Goal: Transaction & Acquisition: Purchase product/service

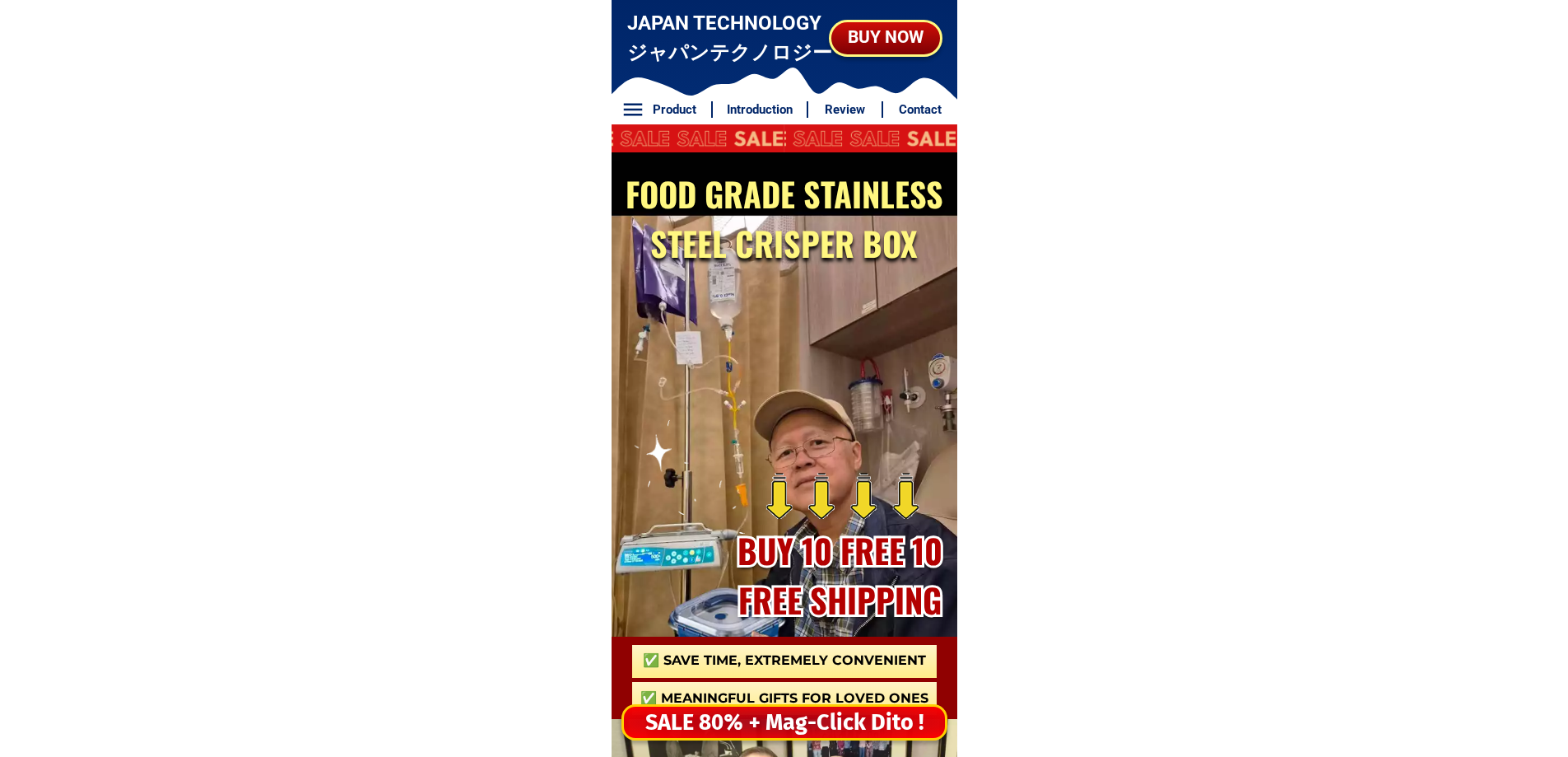
click at [792, 727] on div "SALE 80% + Mag-Click Dito !" at bounding box center [784, 723] width 321 height 33
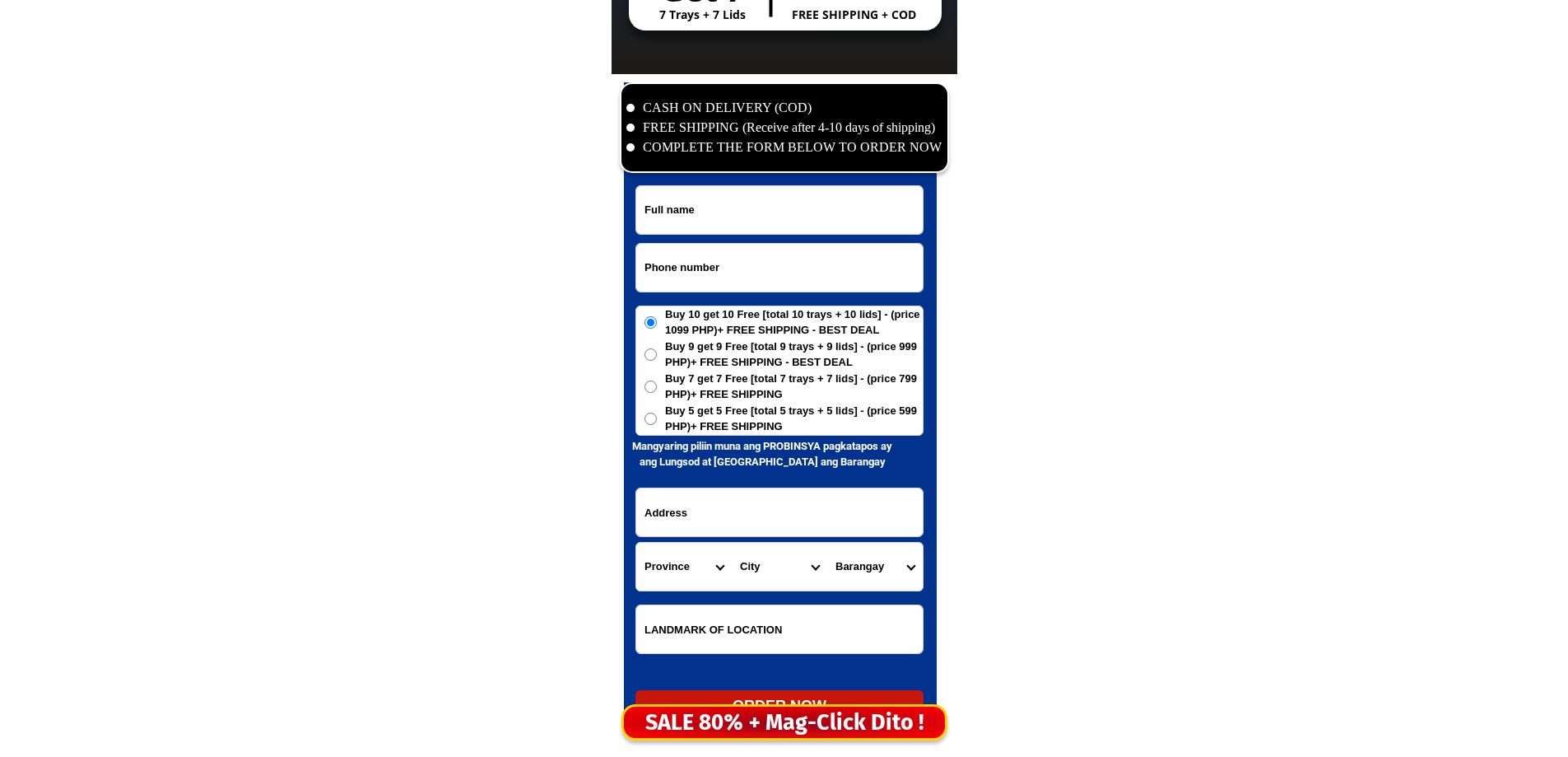
scroll to position [7954, 0]
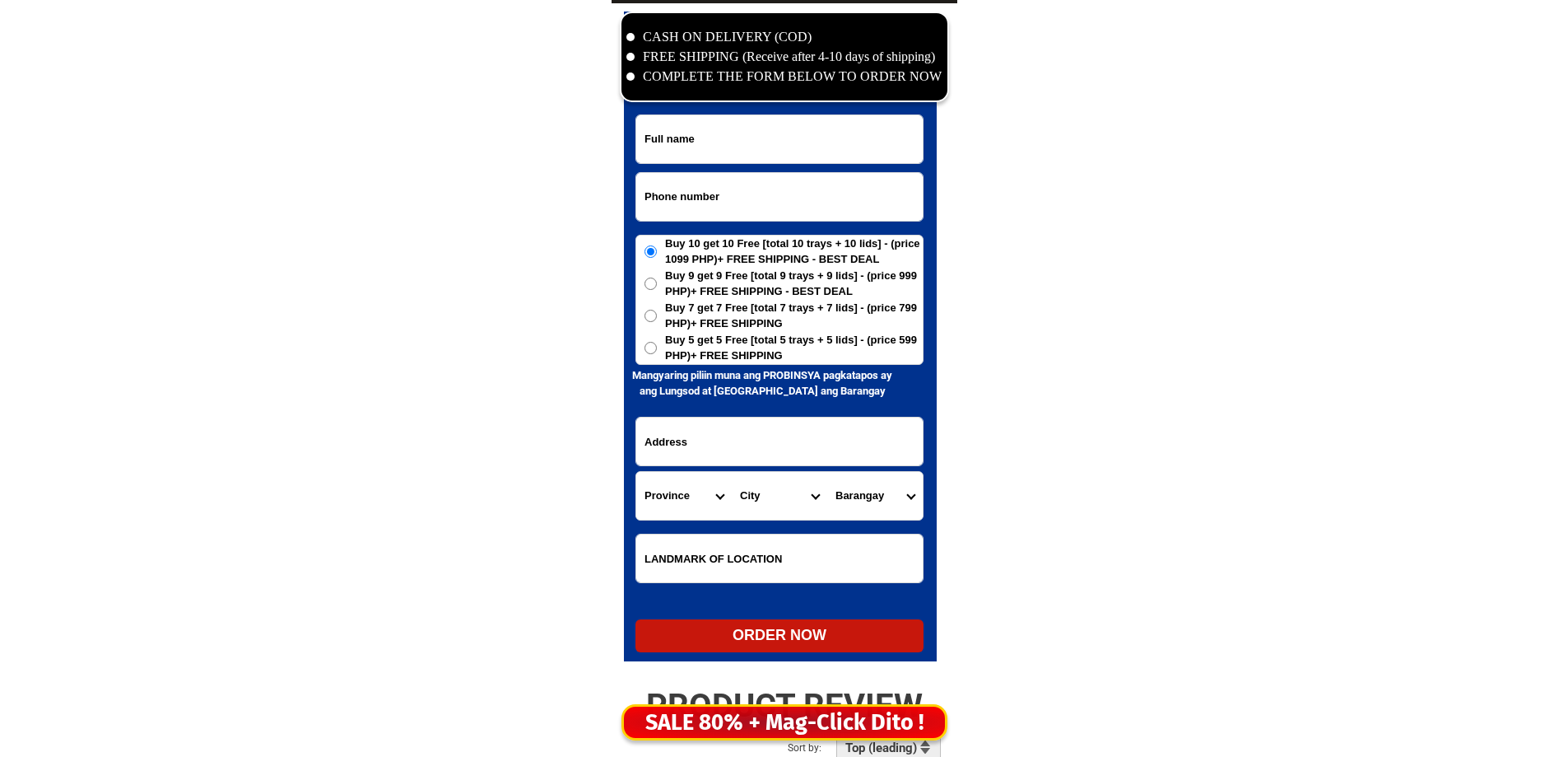
click at [723, 212] on input "Input phone_number" at bounding box center [780, 196] width 287 height 48
paste input "09494501821"
type input "09494501821"
click at [709, 130] on input "Input full_name" at bounding box center [780, 138] width 287 height 48
paste input "Dory Robete"
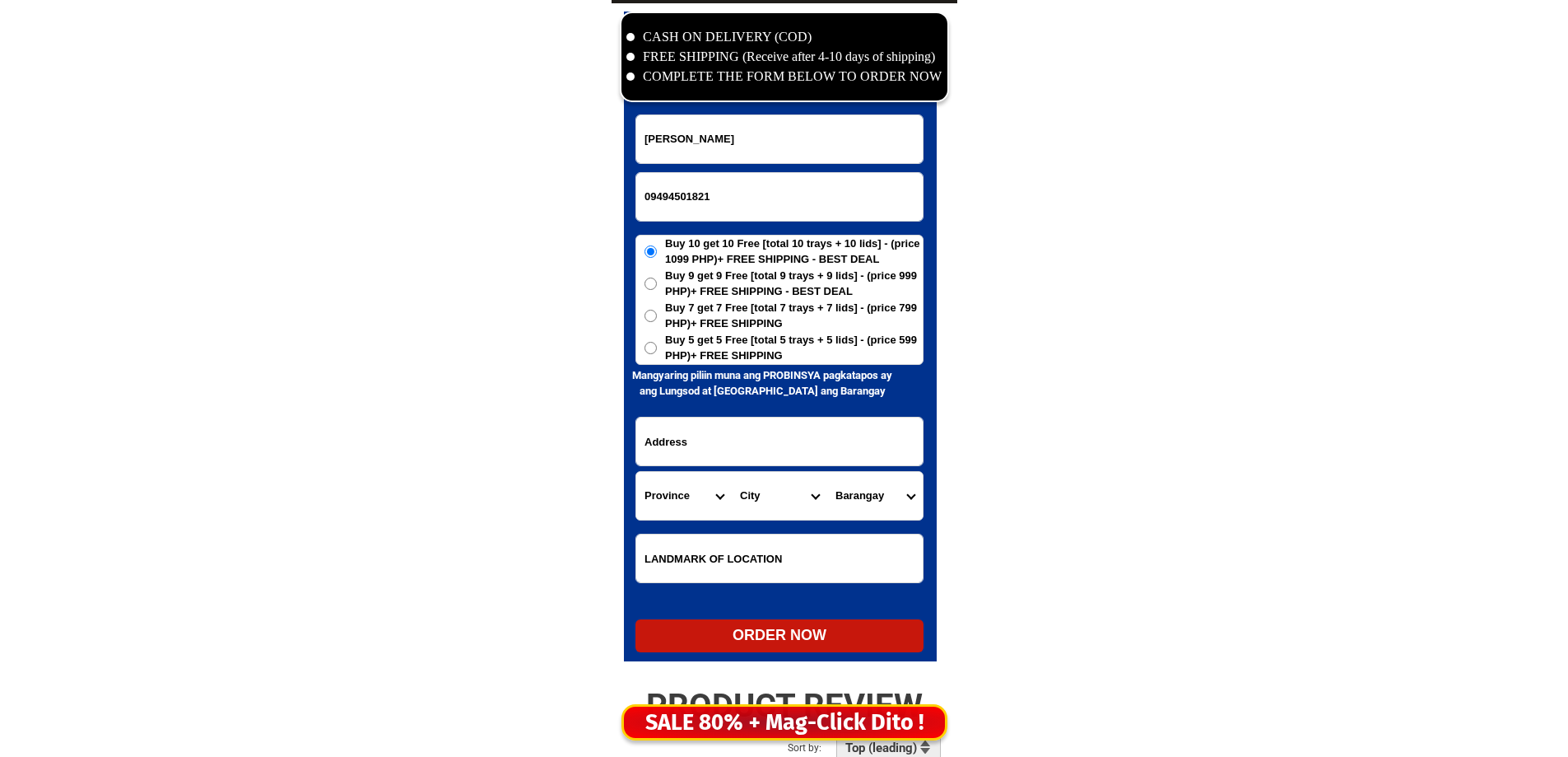
type input "Dory Robete"
click at [738, 477] on select "City" at bounding box center [779, 495] width 95 height 48
click at [763, 443] on input "Input address" at bounding box center [780, 441] width 287 height 48
paste input "BLK 52 Lot 49 Shane St Menzyland Subdivision Malolos City.near Fatima chapel"
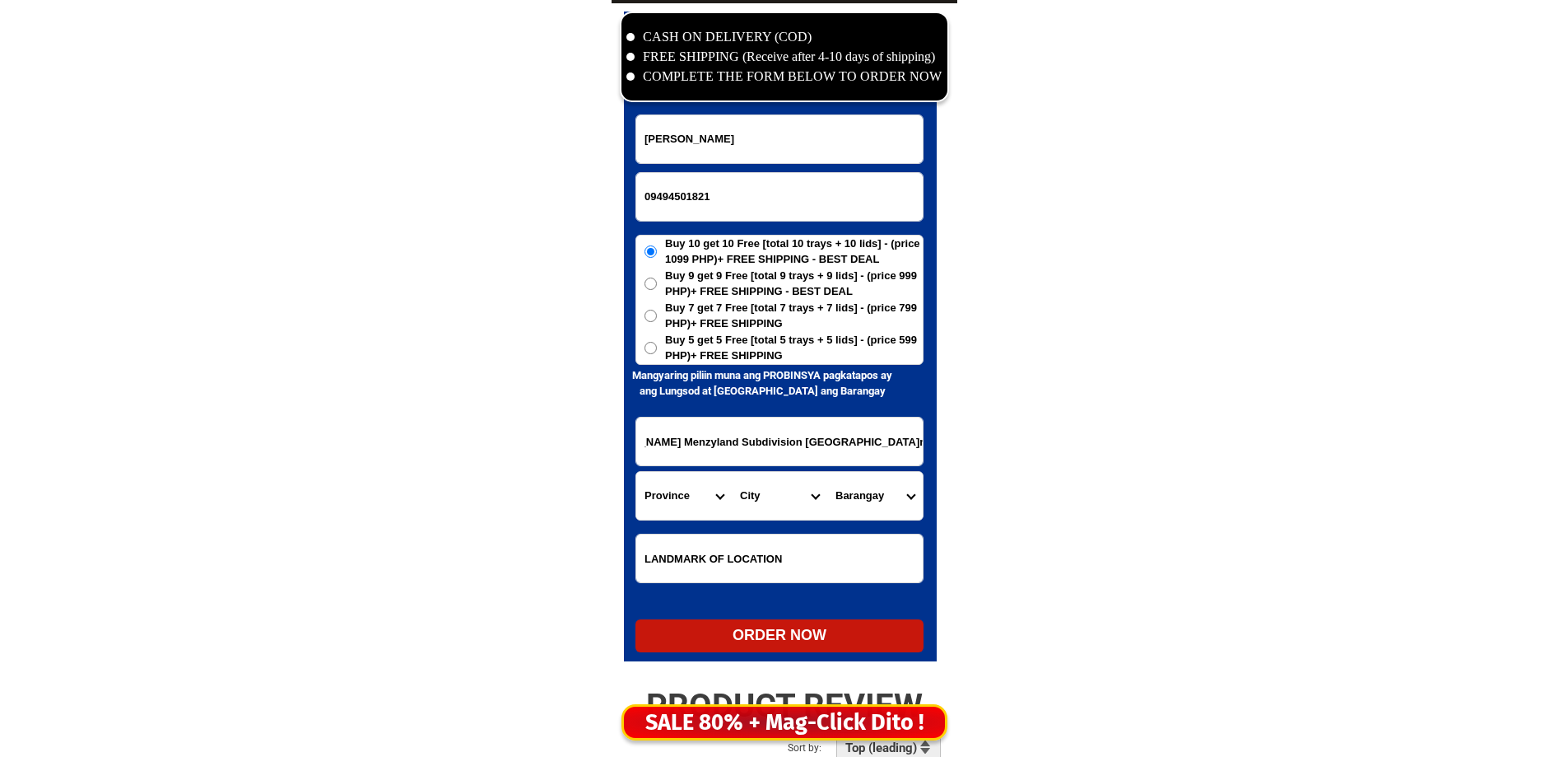
drag, startPoint x: 787, startPoint y: 440, endPoint x: 824, endPoint y: 451, distance: 38.6
click at [824, 451] on input "BLK 52 Lot 49 Shane St Menzyland Subdivision Malolos City.near Fatima chapel" at bounding box center [780, 441] width 287 height 48
click at [785, 451] on input "BLK 52 Lot 49 Shane St Menzyland Subdivision Malolos City.near Fatima chapel" at bounding box center [780, 441] width 287 height 48
drag, startPoint x: 785, startPoint y: 451, endPoint x: 815, endPoint y: 450, distance: 30.0
click at [815, 450] on input "BLK 52 Lot 49 Shane St Menzyland Subdivision Malolos City.near Fatima chapel" at bounding box center [780, 441] width 287 height 48
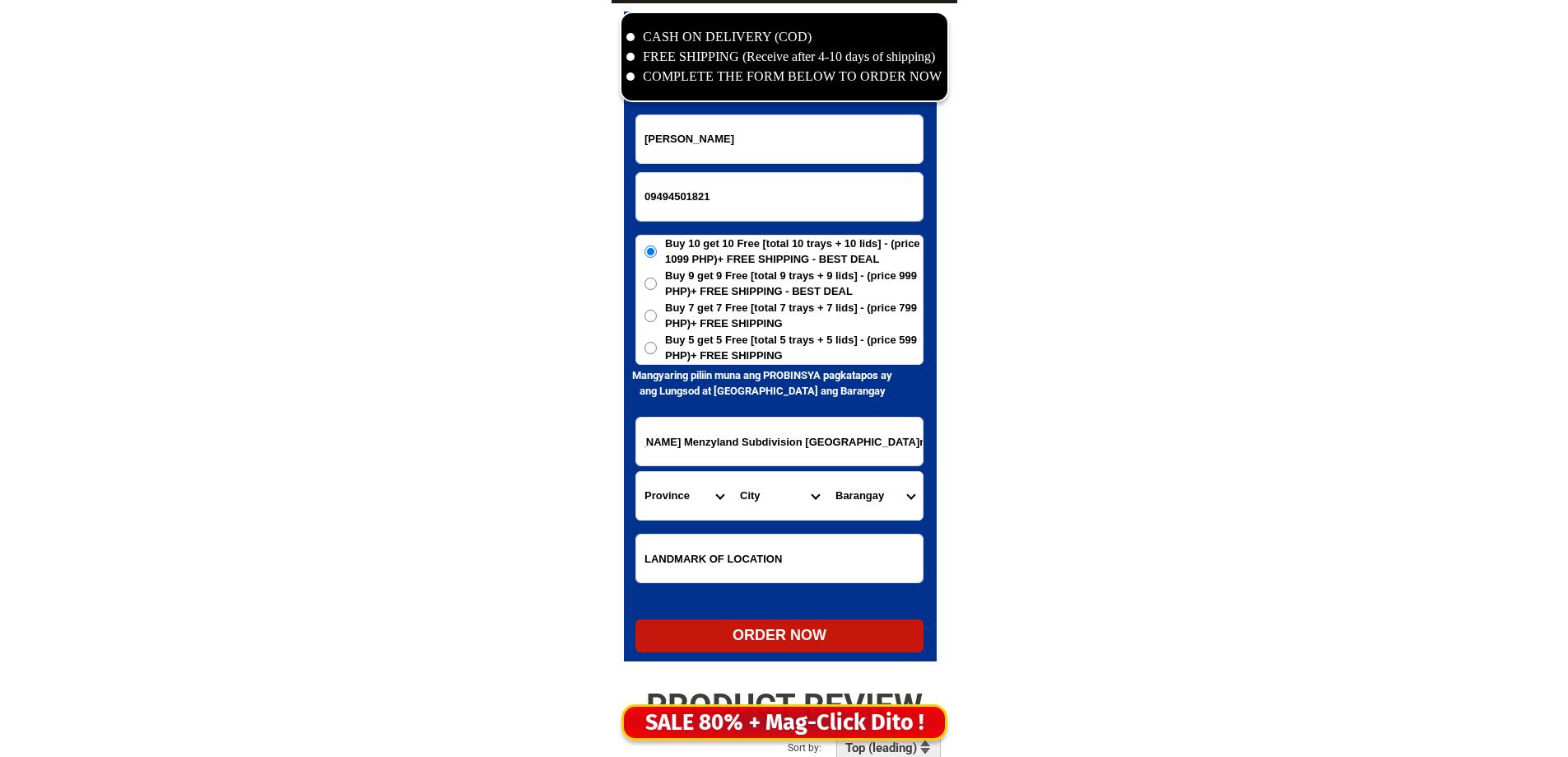
type input "BLK 52 Lot 49 Shane St Menzyland Subdivision Malolos City.near Fatima chapel"
click at [700, 487] on select "Province [GEOGRAPHIC_DATA] [GEOGRAPHIC_DATA] [GEOGRAPHIC_DATA] [GEOGRAPHIC_DATA…" at bounding box center [683, 495] width 95 height 48
select select "63_761"
click at [636, 471] on select "Province [GEOGRAPHIC_DATA] [GEOGRAPHIC_DATA] [GEOGRAPHIC_DATA] [GEOGRAPHIC_DATA…" at bounding box center [683, 495] width 95 height 48
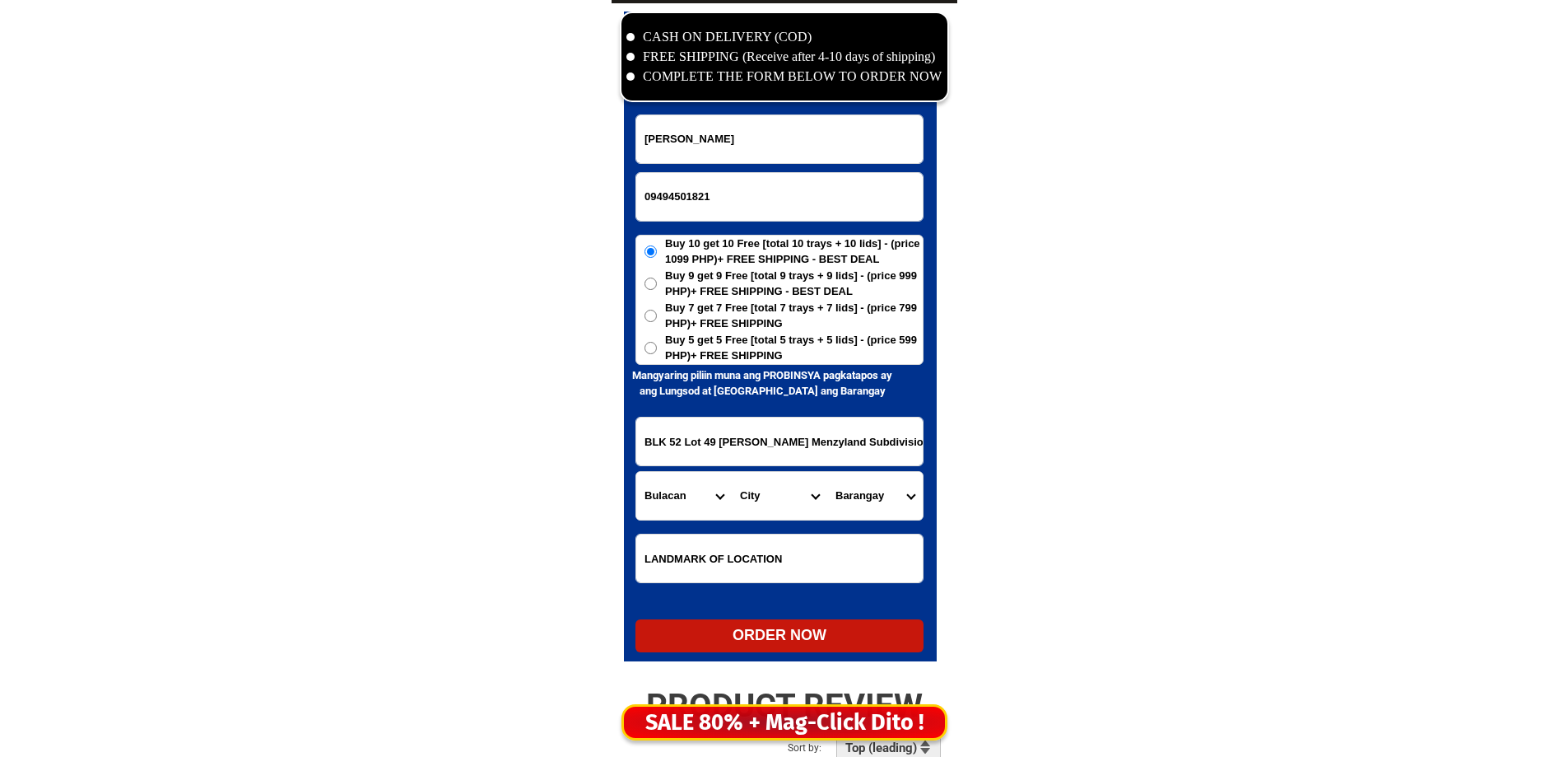
drag, startPoint x: 764, startPoint y: 543, endPoint x: 769, endPoint y: 533, distance: 11.2
click at [765, 540] on input "Input LANDMARKOFLOCATION" at bounding box center [780, 558] width 287 height 48
drag, startPoint x: 691, startPoint y: 487, endPoint x: 714, endPoint y: 493, distance: 23.8
click at [697, 489] on select "Province [GEOGRAPHIC_DATA] [GEOGRAPHIC_DATA] [GEOGRAPHIC_DATA] [GEOGRAPHIC_DATA…" at bounding box center [683, 495] width 95 height 48
click at [780, 500] on select "City Angat Balagtas Baliuag Bocaue Bulacan Bulacan-hagonoy Bulacan-plaridel Bul…" at bounding box center [779, 495] width 95 height 48
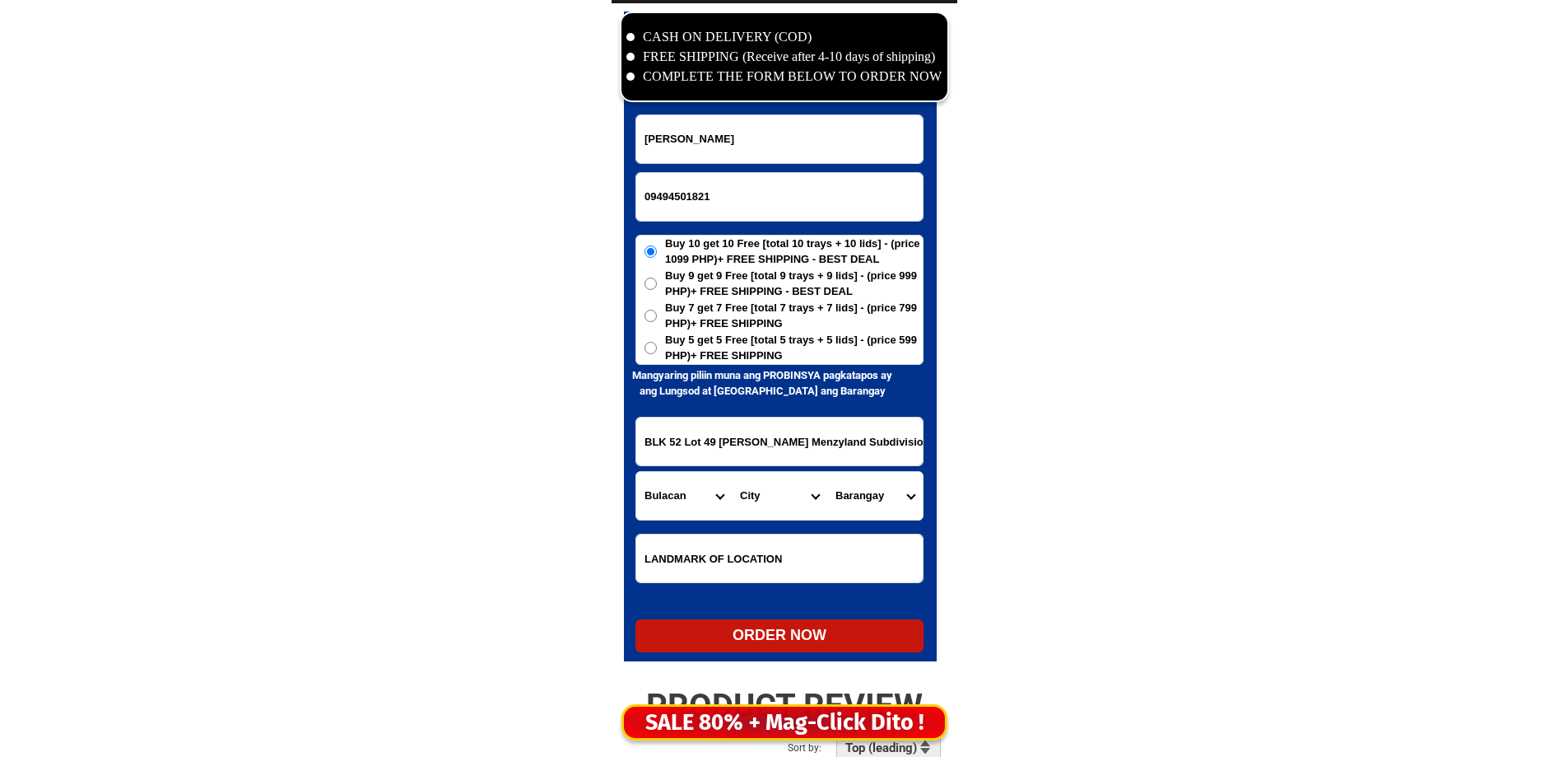
select select "63_7612858"
click at [731, 471] on select "City Angat Balagtas Baliuag Bocaue Bulacan Bulacan-hagonoy Bulacan-plaridel Bul…" at bounding box center [779, 495] width 95 height 48
drag, startPoint x: 775, startPoint y: 445, endPoint x: 1048, endPoint y: 454, distance: 273.1
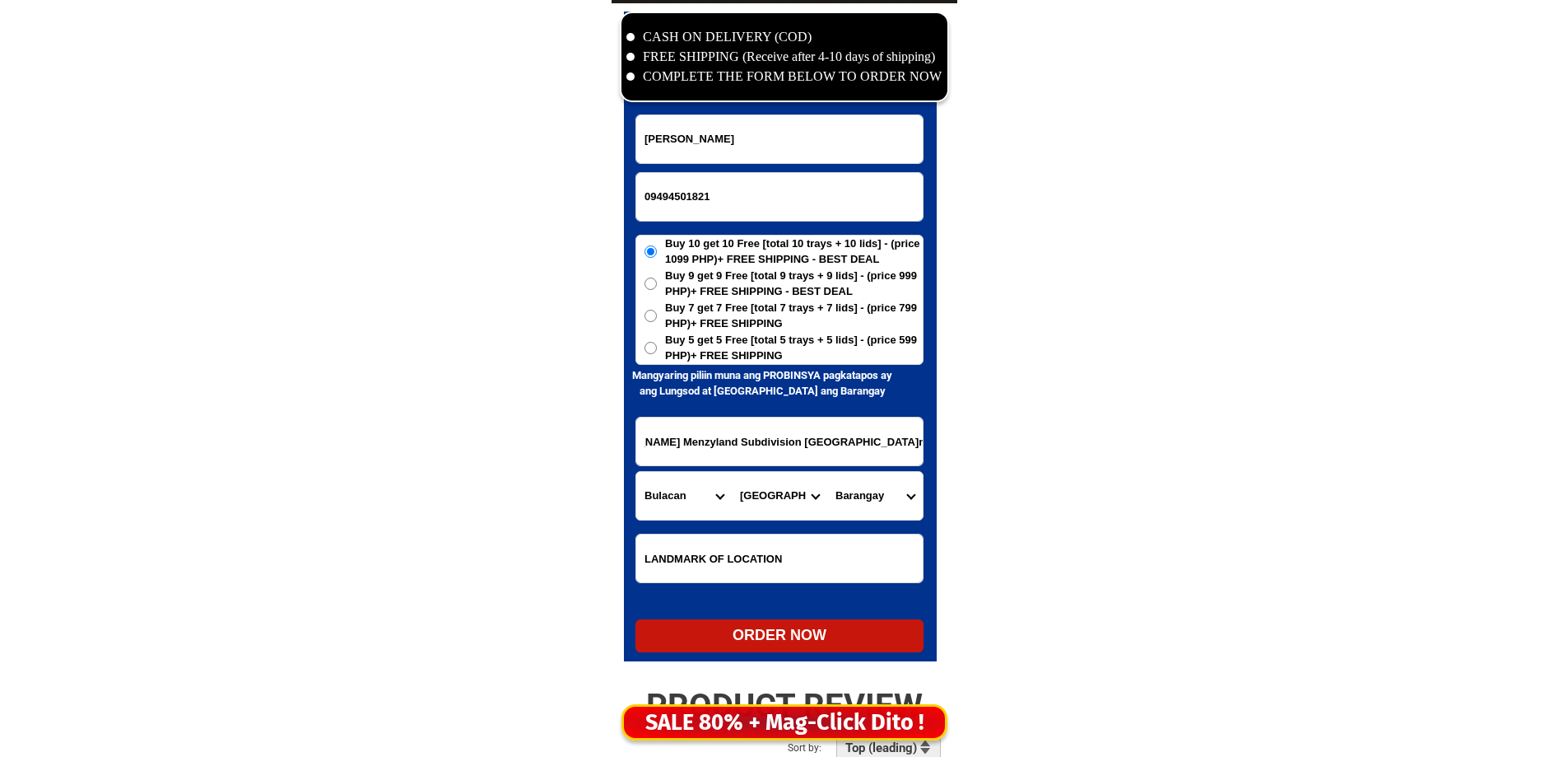
click at [824, 450] on input "BLK 52 Lot 49 Shane St Menzyland Subdivision Malolos City.near Fatima chapel" at bounding box center [780, 441] width 287 height 48
drag, startPoint x: 810, startPoint y: 446, endPoint x: 869, endPoint y: 483, distance: 69.6
click at [888, 496] on select "Barangay Anilao Atlag Babatnin Bagna Bagong bayan Balayong Balite Bangkal Barih…" at bounding box center [875, 495] width 95 height 48
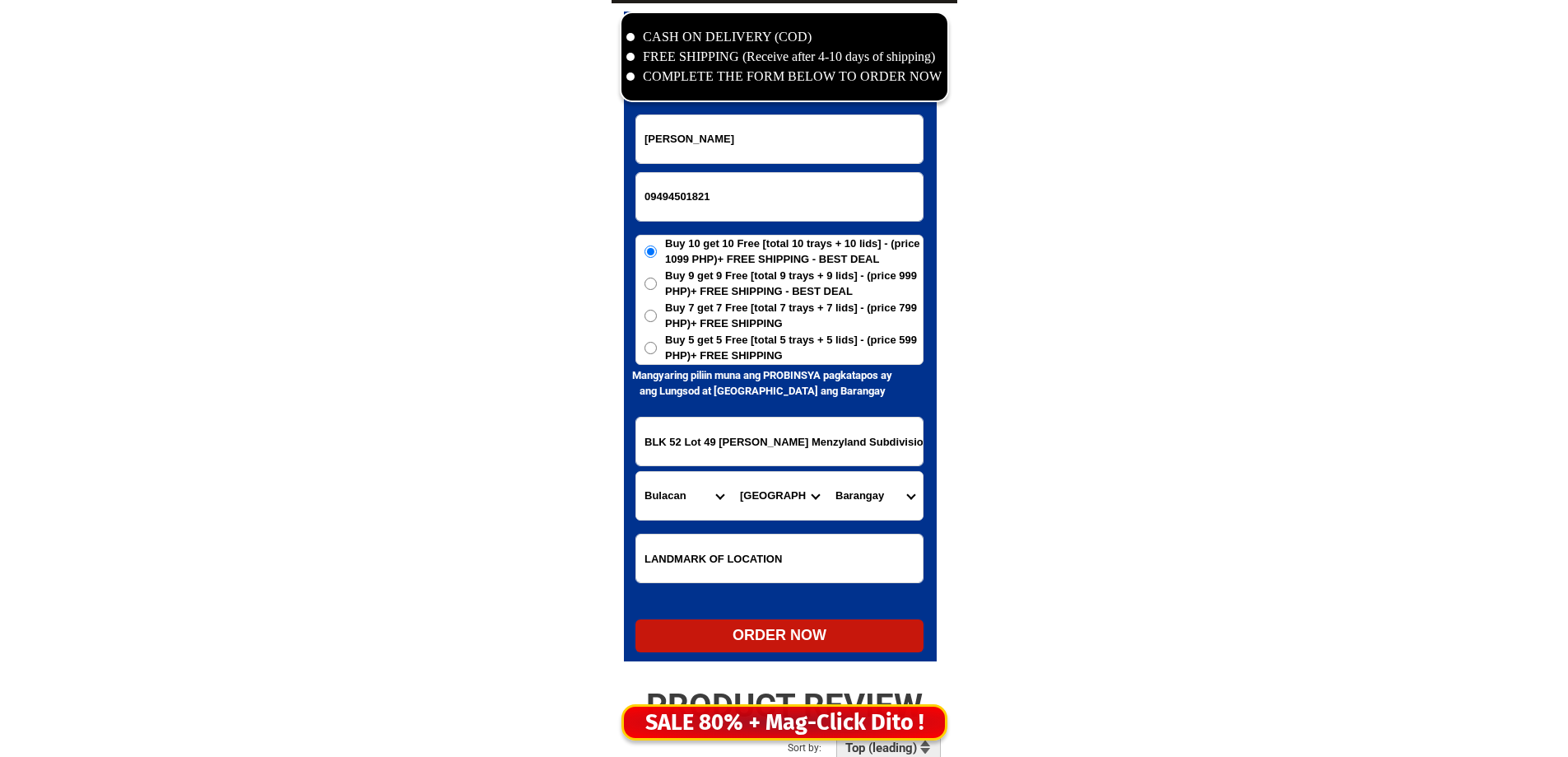
click at [861, 500] on select "Barangay Anilao Atlag Babatnin Bagna Bagong bayan Balayong Balite Bangkal Barih…" at bounding box center [875, 495] width 95 height 48
click at [787, 447] on input "BLK 52 Lot 49 Shane St Menzyland Subdivision Malolos City.near Fatima chapel" at bounding box center [780, 441] width 287 height 48
click at [856, 485] on select "Barangay Anilao Atlag Babatnin Bagna Bagong bayan Balayong Balite Bangkal Barih…" at bounding box center [875, 495] width 95 height 48
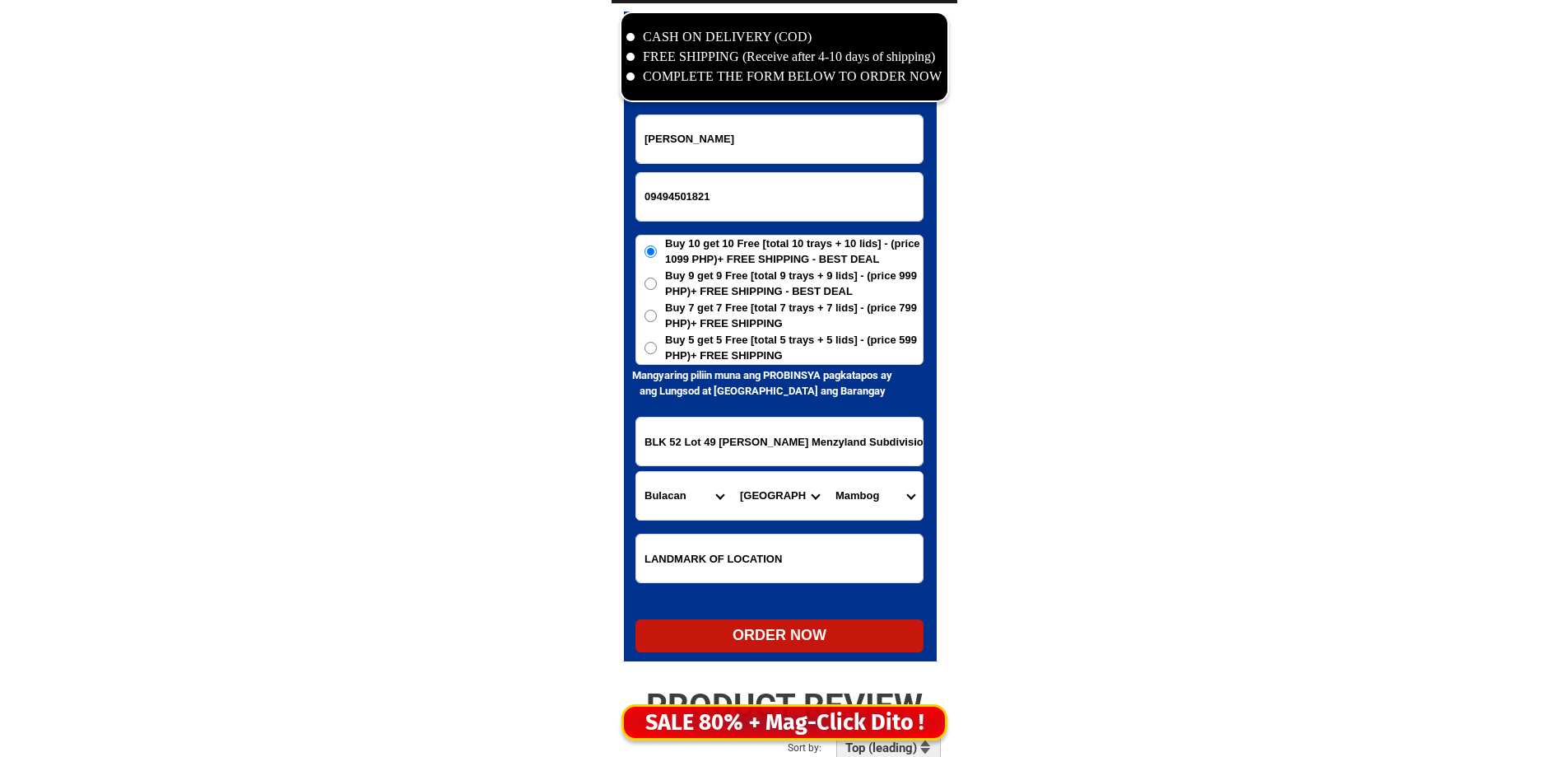
click at [849, 446] on input "BLK 52 Lot 49 Shane St Menzyland Subdivision Malolos City.near Fatima chapel" at bounding box center [780, 441] width 287 height 48
click at [941, 459] on div "CASH ON DELIVERY (COD) FREE SHIPPING (Receive after 4-10 days of shipping) COMP…" at bounding box center [784, 340] width 346 height 675
click at [833, 437] on input "BLK 52 Lot 49 Shane St Menzyland Subdivision Malolos City.near Fatima chapel" at bounding box center [780, 441] width 287 height 48
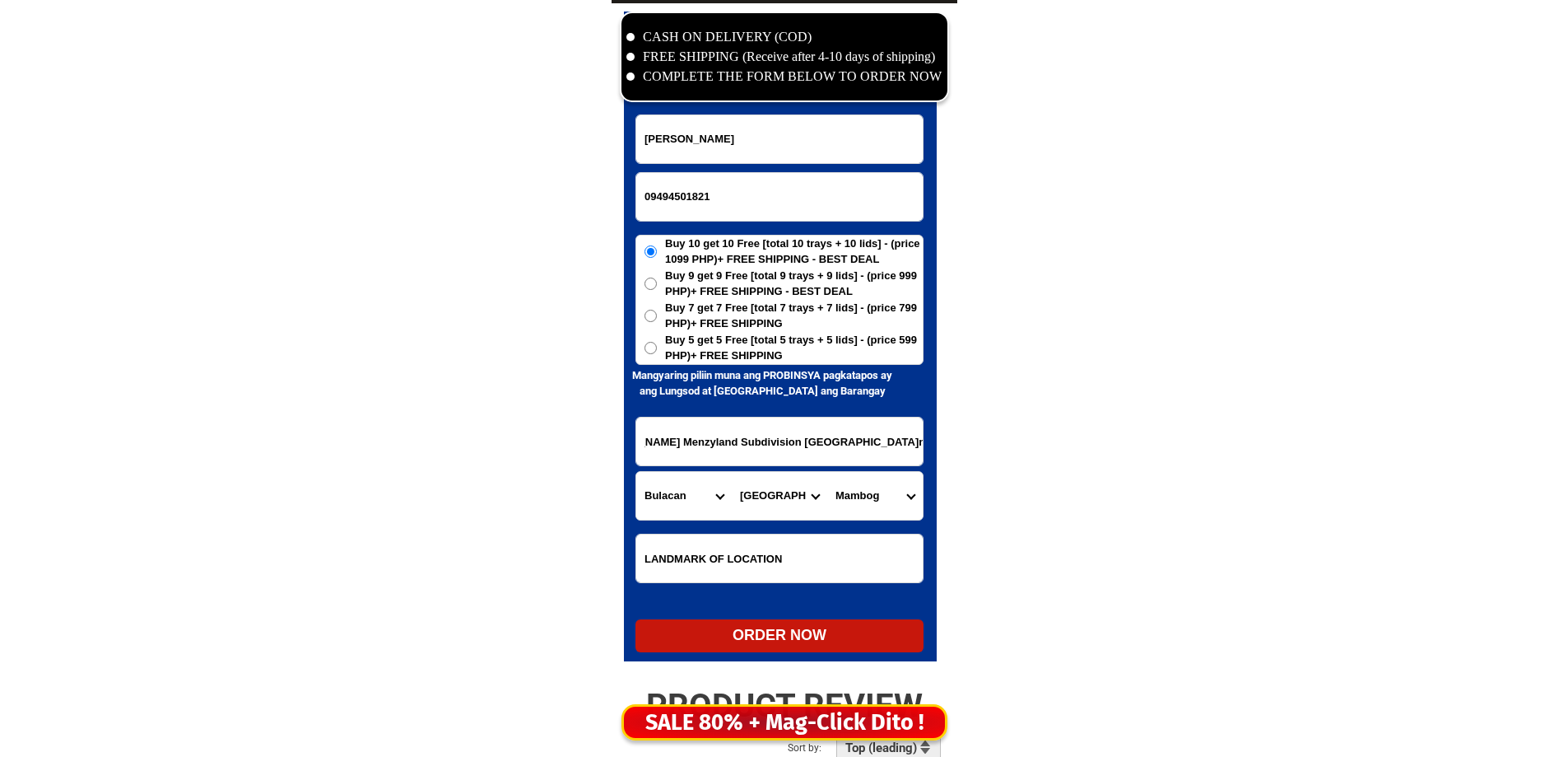
click at [833, 437] on input "BLK 52 Lot 49 Shane St Menzyland Subdivision Malolos City.near Fatima chapel" at bounding box center [780, 441] width 287 height 48
click at [869, 492] on select "Barangay Anilao Atlag Babatnin Bagna Bagong bayan Balayong Balite Bangkal Barih…" at bounding box center [875, 495] width 95 height 48
select select "63_7612858122"
click at [828, 471] on select "Barangay Anilao Atlag Babatnin Bagna Bagong bayan Balayong Balite Bangkal Barih…" at bounding box center [875, 495] width 95 height 48
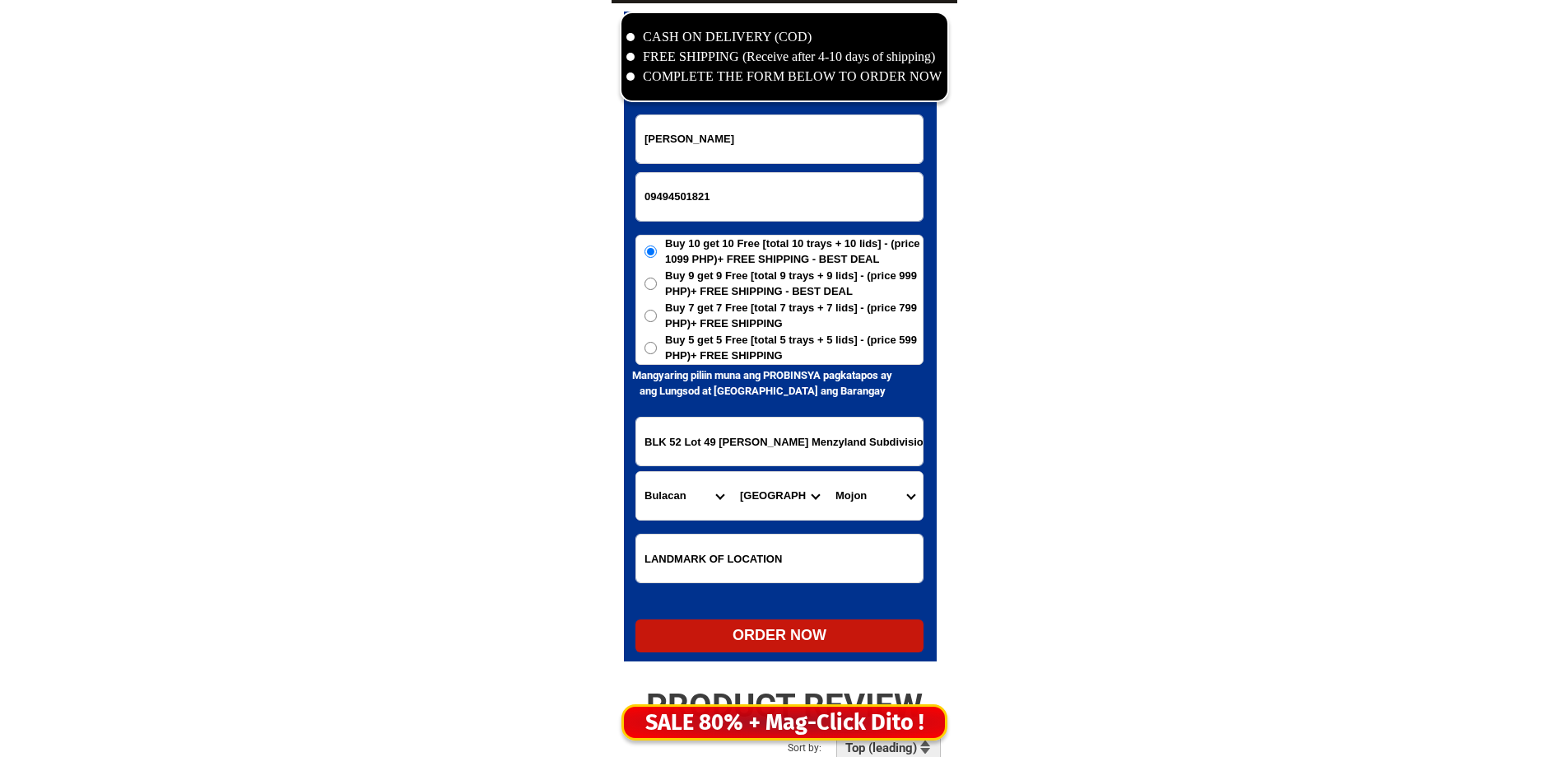
click at [756, 362] on span "Buy 5 get 5 Free [total 5 trays + 5 lids] - (price 599 PHP)+ FREE SHIPPING" at bounding box center [794, 348] width 257 height 32
click at [657, 354] on input "Buy 5 get 5 Free [total 5 trays + 5 lids] - (price 599 PHP)+ FREE SHIPPING" at bounding box center [651, 348] width 13 height 13
click at [756, 348] on span "Buy 5 get 5 Free [total 5 trays + 5 lids] - (price 599 PHP)+ FREE SHIPPING" at bounding box center [794, 348] width 257 height 32
click at [657, 348] on input "Buy 5 get 5 Free [total 5 trays + 5 lids] - (price 599 PHP)+ FREE SHIPPING" at bounding box center [651, 348] width 13 height 13
click at [790, 641] on div "ORDER NOW" at bounding box center [779, 635] width 288 height 23
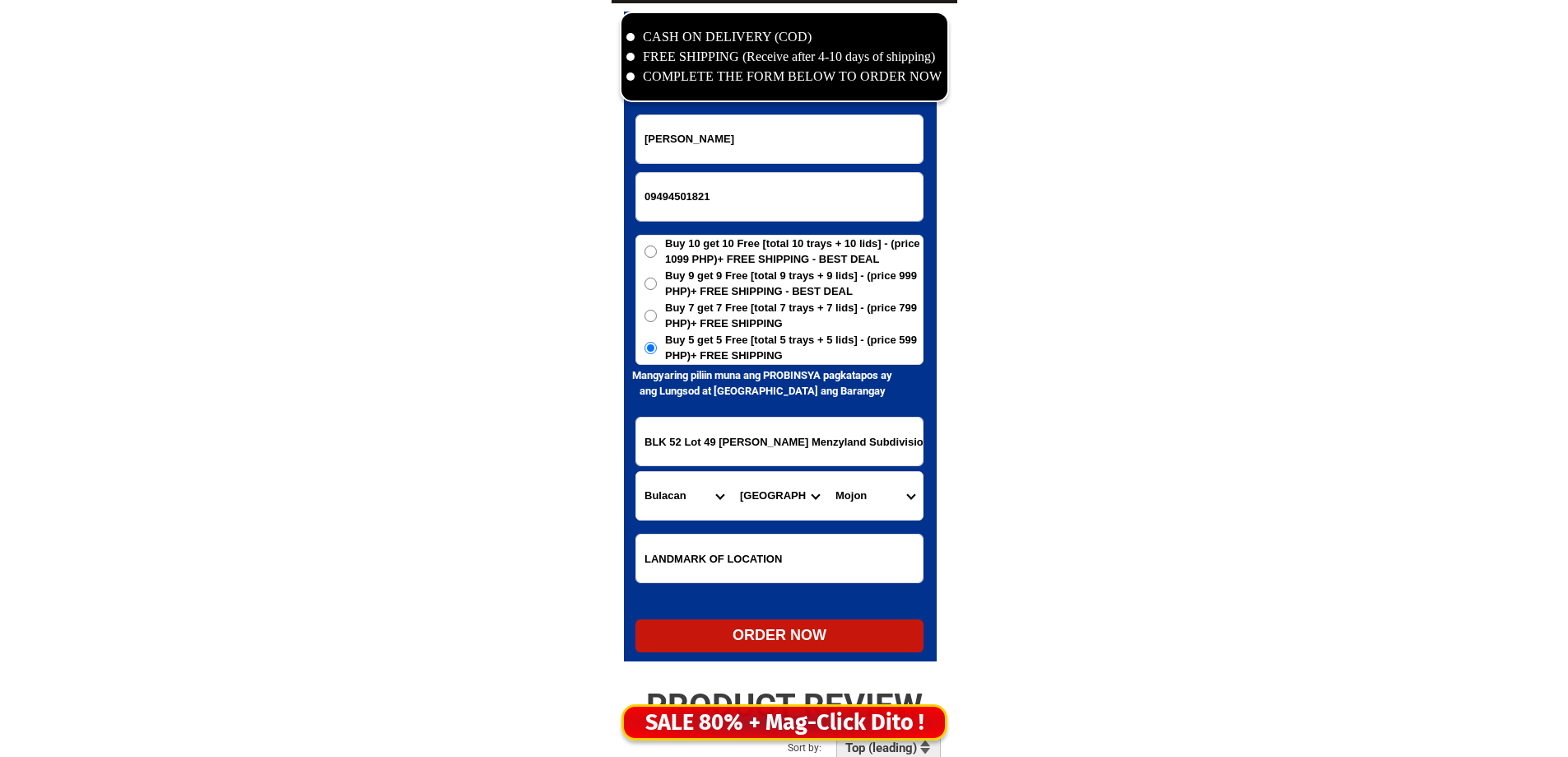
radio input "true"
click at [670, 196] on input "Input phone_number" at bounding box center [780, 196] width 287 height 48
paste input "09196746826"
type input "09196746826"
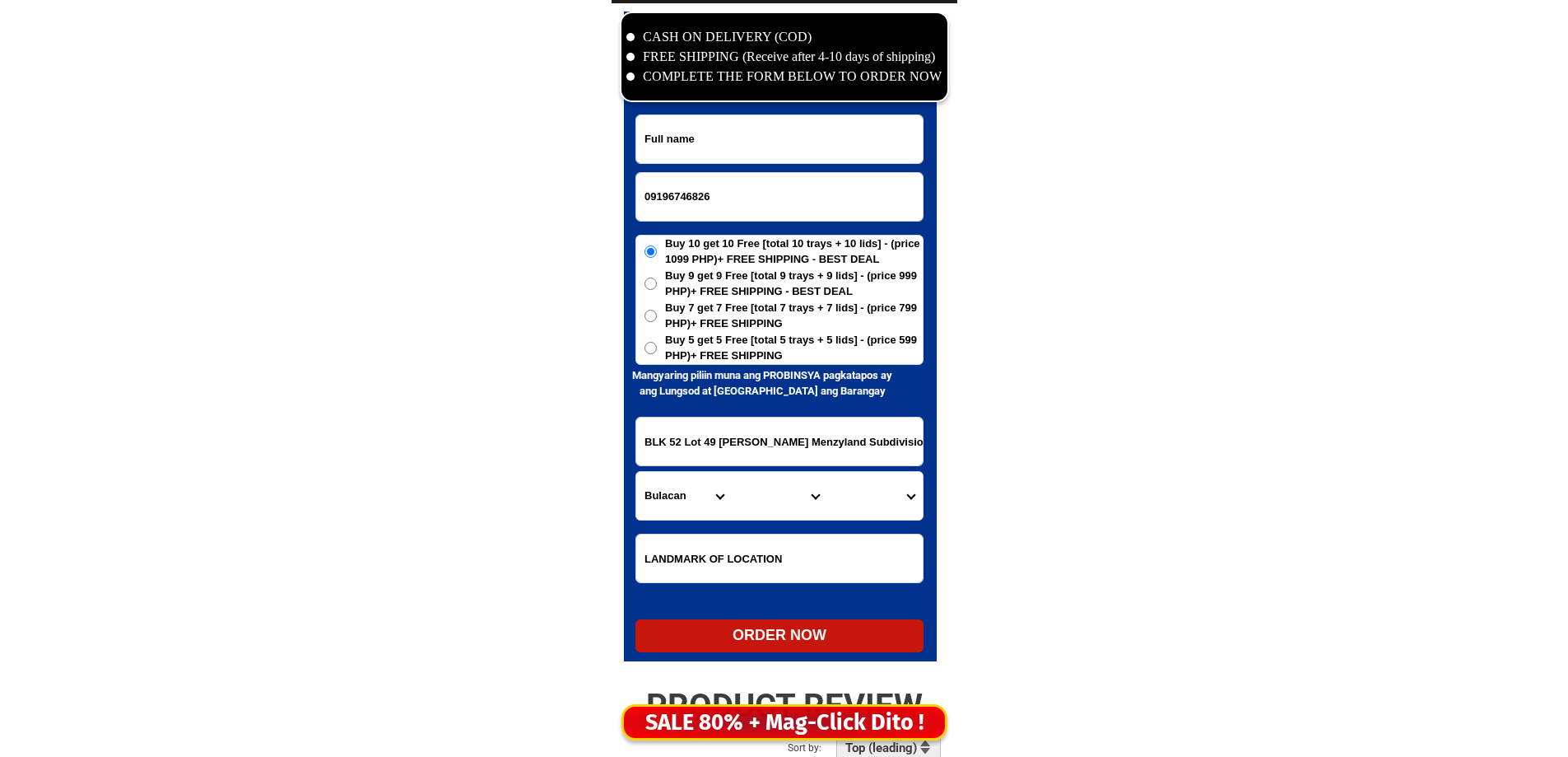
click at [771, 119] on input "Input full_name" at bounding box center [780, 138] width 287 height 48
paste input "Loida Liongson"
type input "Loida Liongson"
click at [750, 337] on span "Buy 5 get 5 Free [total 5 trays + 5 lids] - (price 599 PHP)+ FREE SHIPPING" at bounding box center [794, 348] width 257 height 32
click at [657, 342] on input "Buy 5 get 5 Free [total 5 trays + 5 lids] - (price 599 PHP)+ FREE SHIPPING" at bounding box center [651, 348] width 13 height 13
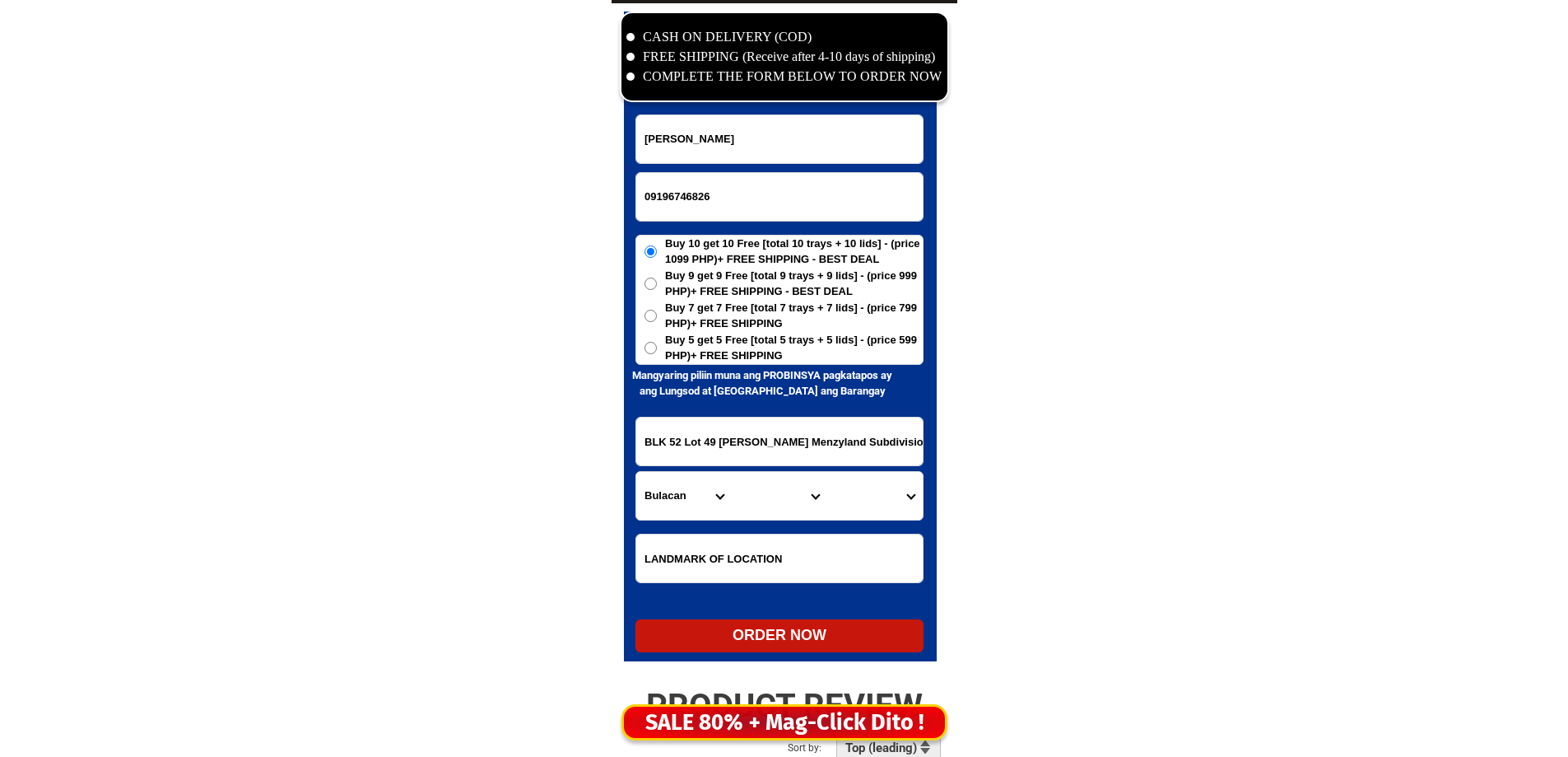
radio input "true"
click at [720, 421] on input "BLK 52 Lot 49 Shane St Menzyland Subdivision Malolos City.near Fatima chapel" at bounding box center [780, 441] width 287 height 48
paste input "Sto Nino San Fernando Pampanga"
type input "Sto Nino San Fernando Pampanga"
click at [676, 513] on select "Province [GEOGRAPHIC_DATA] [GEOGRAPHIC_DATA] [GEOGRAPHIC_DATA] [GEOGRAPHIC_DATA…" at bounding box center [683, 495] width 95 height 48
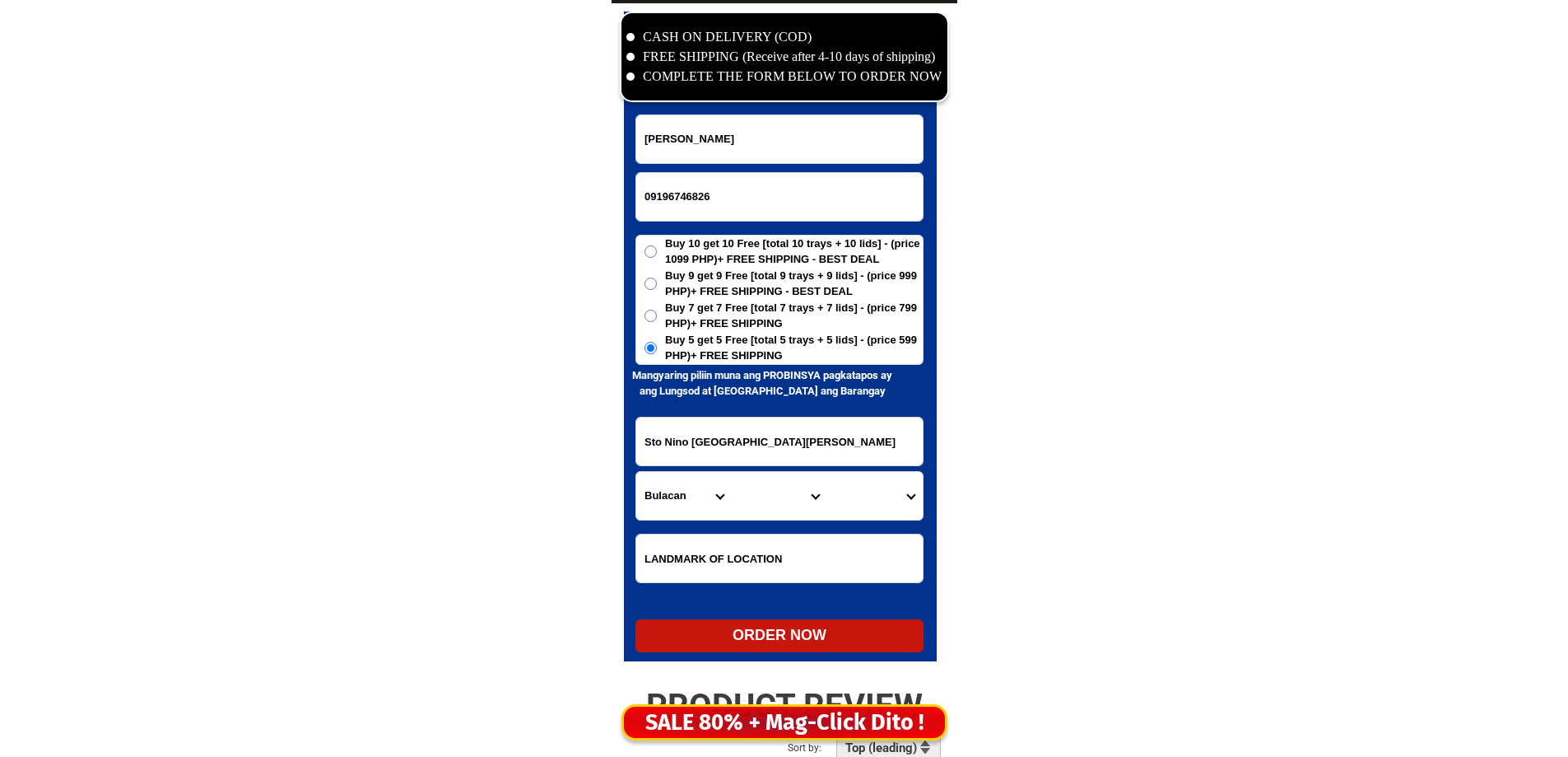
select select "63_779"
click at [676, 513] on select "Province [GEOGRAPHIC_DATA] [GEOGRAPHIC_DATA] [GEOGRAPHIC_DATA] [GEOGRAPHIC_DATA…" at bounding box center [683, 495] width 95 height 48
click at [752, 495] on select "City Angeles-city Apalit Arayat Bacolor Candaba Floridablanca Guagua Lubao Maba…" at bounding box center [779, 495] width 95 height 48
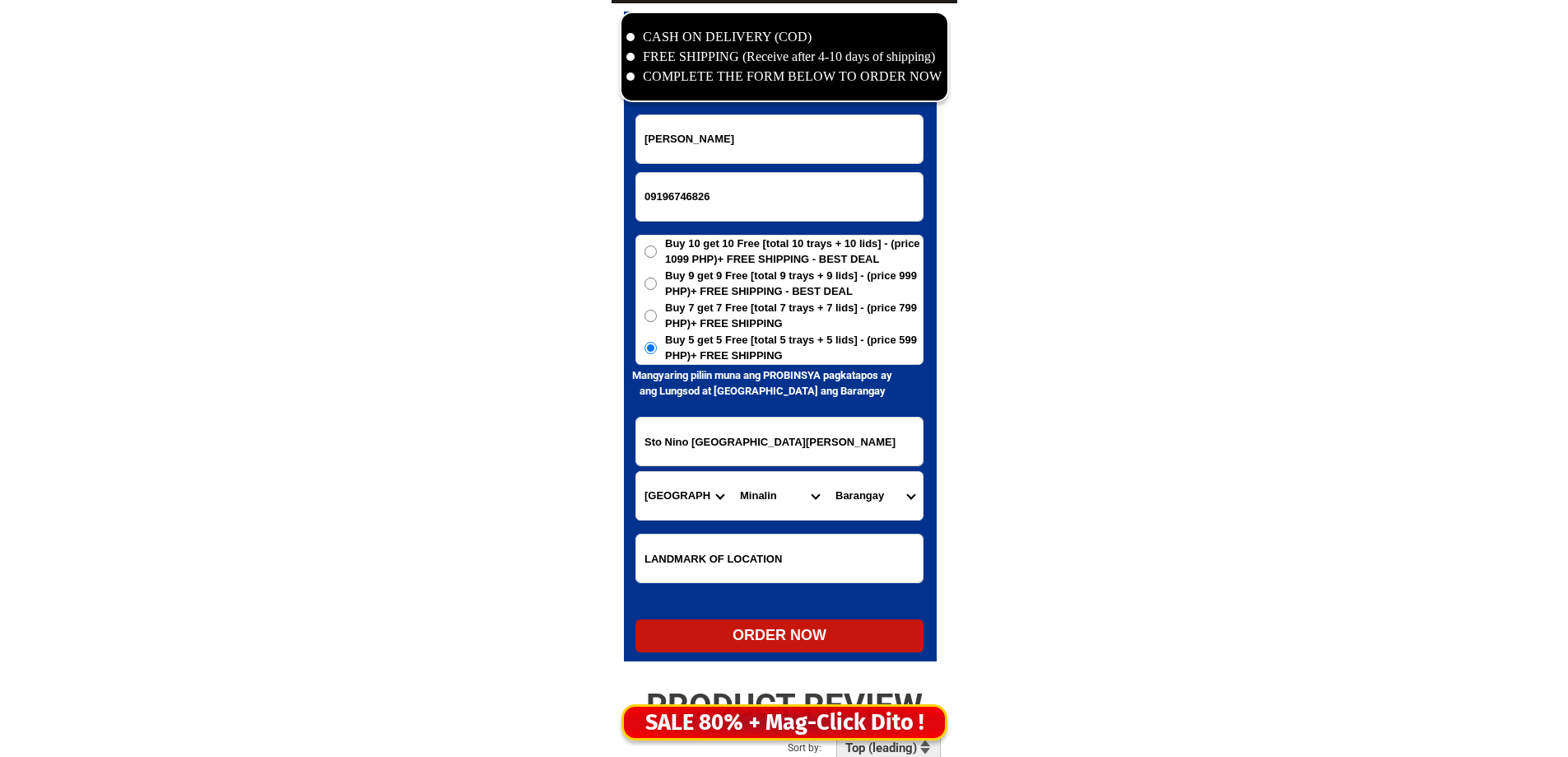
click at [731, 471] on select "City Angeles-city Apalit Arayat Bacolor Candaba Floridablanca Guagua Lubao Maba…" at bounding box center [779, 495] width 95 height 48
drag, startPoint x: 748, startPoint y: 499, endPoint x: 754, endPoint y: 489, distance: 11.7
click at [748, 499] on select "City Angeles-city Apalit Arayat Bacolor Candaba Floridablanca Guagua Lubao Maba…" at bounding box center [779, 495] width 95 height 48
select select "63_7797518"
click at [731, 471] on select "City Angeles-city Apalit Arayat Bacolor Candaba Floridablanca Guagua Lubao Maba…" at bounding box center [779, 495] width 95 height 48
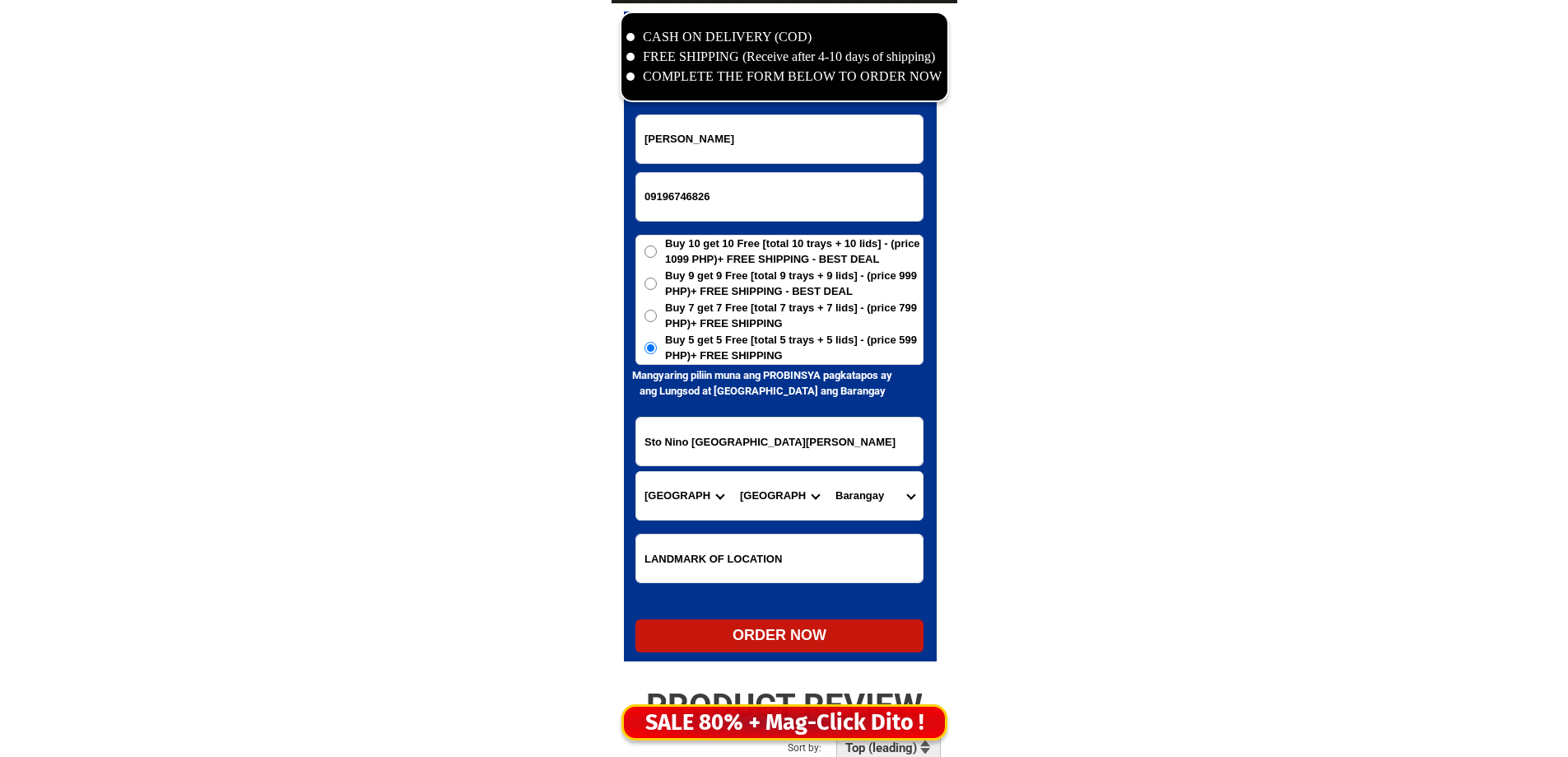
click at [877, 517] on select "Barangay Alasas Baliti Bulaon Calulut Del carmen Del pilar Del rosario Dela paz…" at bounding box center [875, 495] width 95 height 48
select select "63_77975188073"
click at [828, 471] on select "Barangay Alasas Baliti Bulaon Calulut Del carmen Del pilar Del rosario Dela paz…" at bounding box center [875, 495] width 95 height 48
click at [765, 642] on div "ORDER NOW" at bounding box center [779, 635] width 288 height 23
radio input "true"
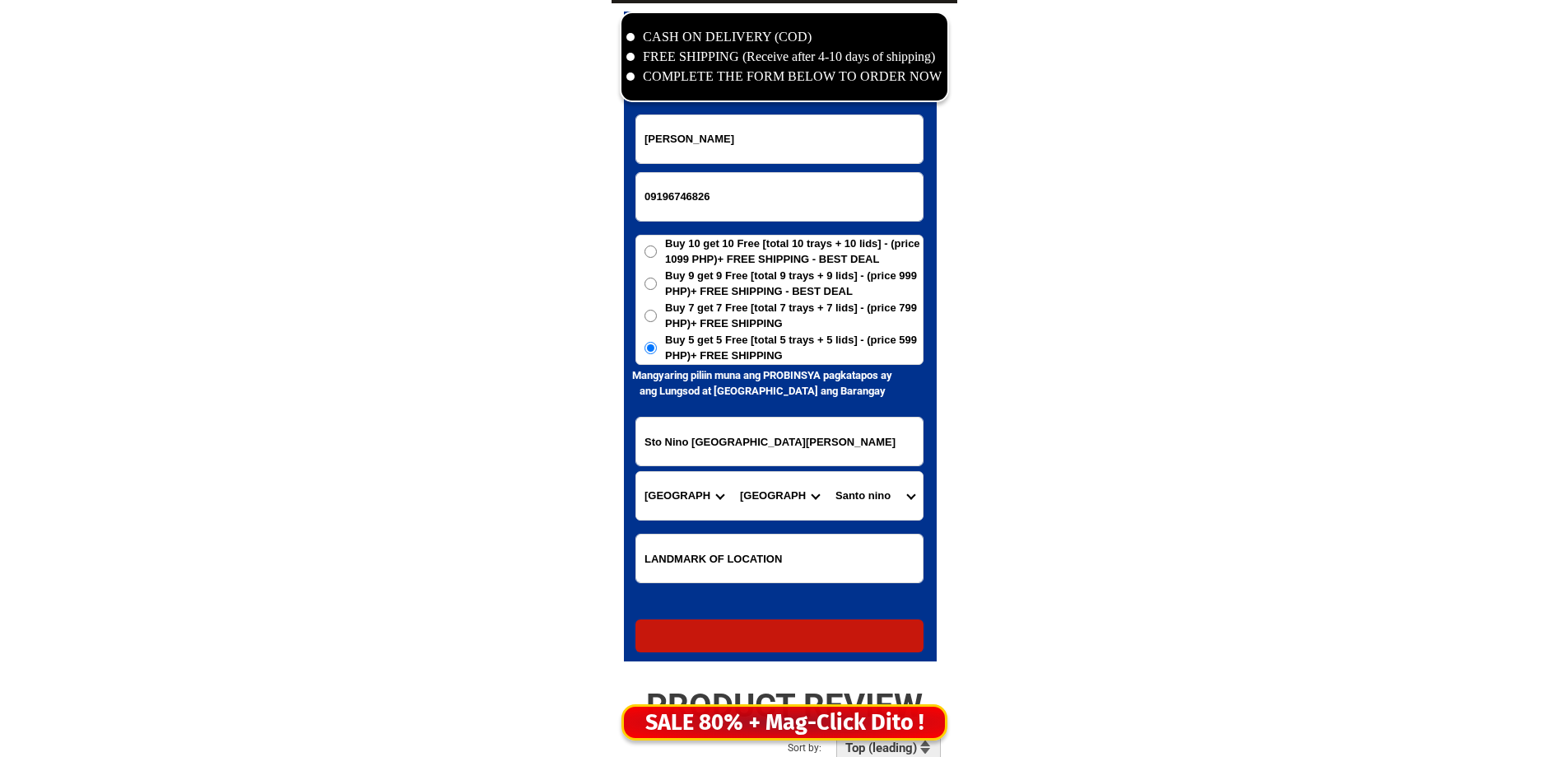
radio input "true"
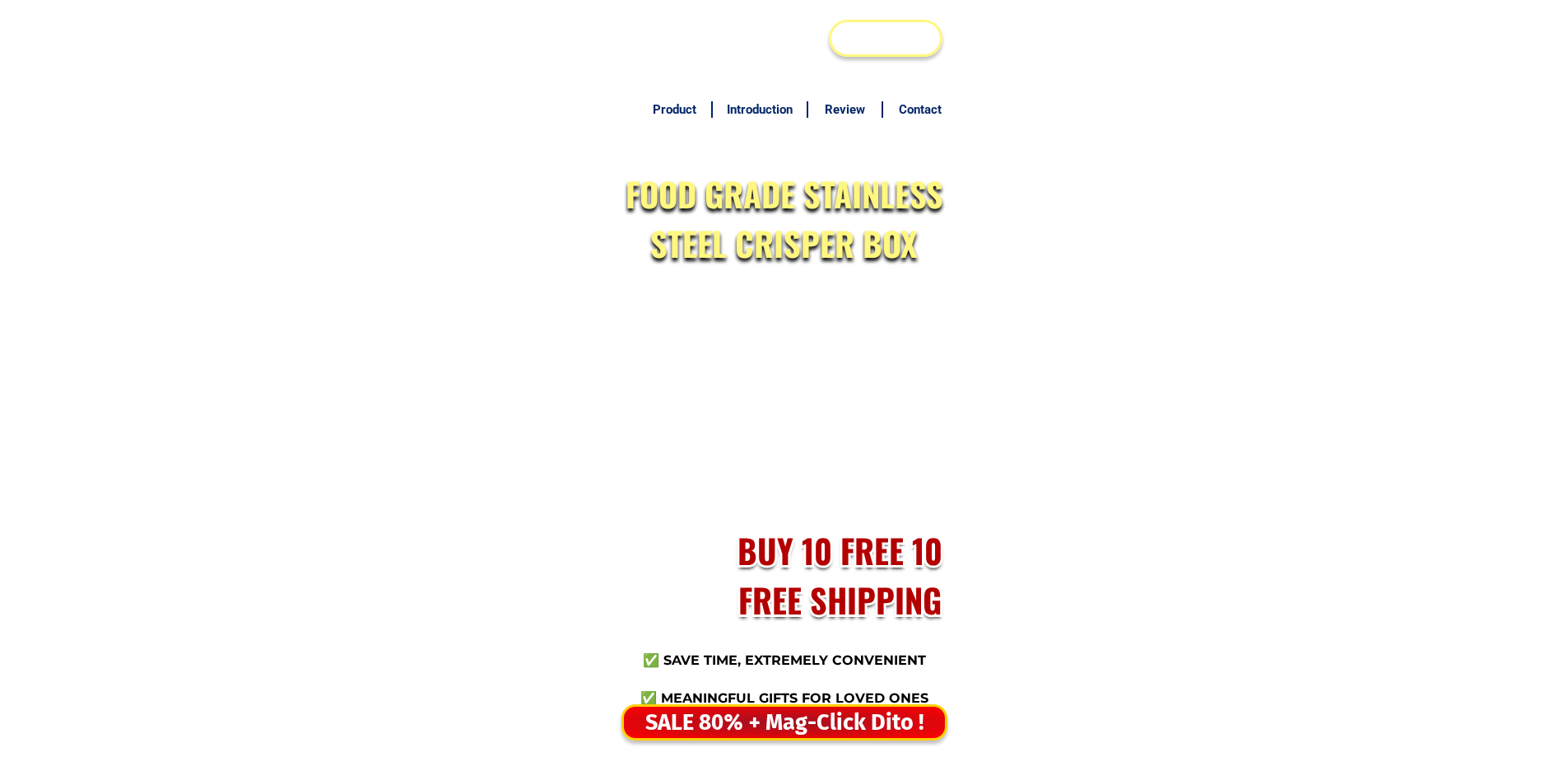
type input "0954355406"
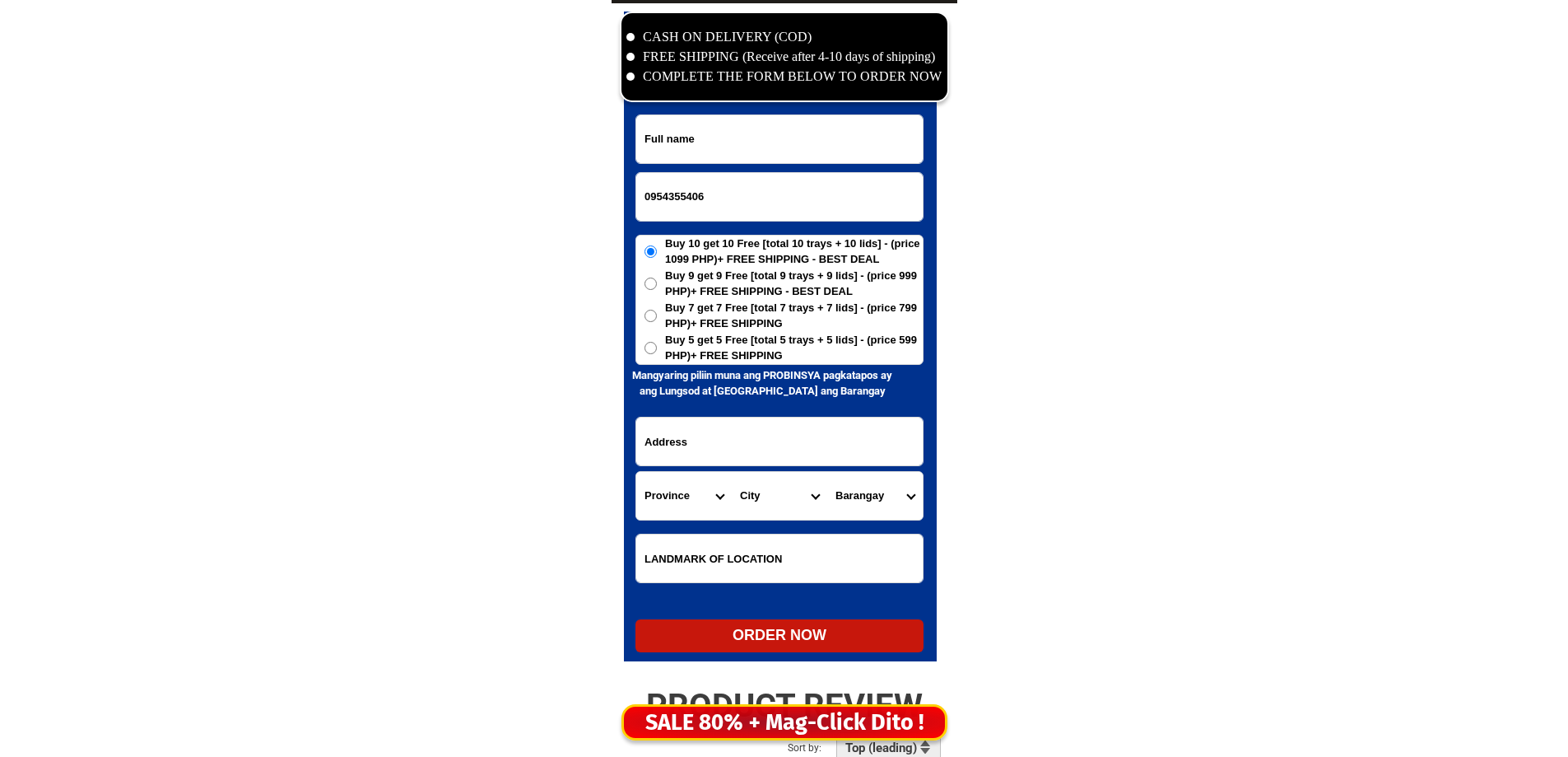
scroll to position [7954, 0]
click at [726, 131] on input "Input full_name" at bounding box center [780, 138] width 287 height 48
paste input "Oscar amaro"
type input "Oscar amaro"
click at [745, 434] on input "Input address" at bounding box center [780, 441] width 287 height 48
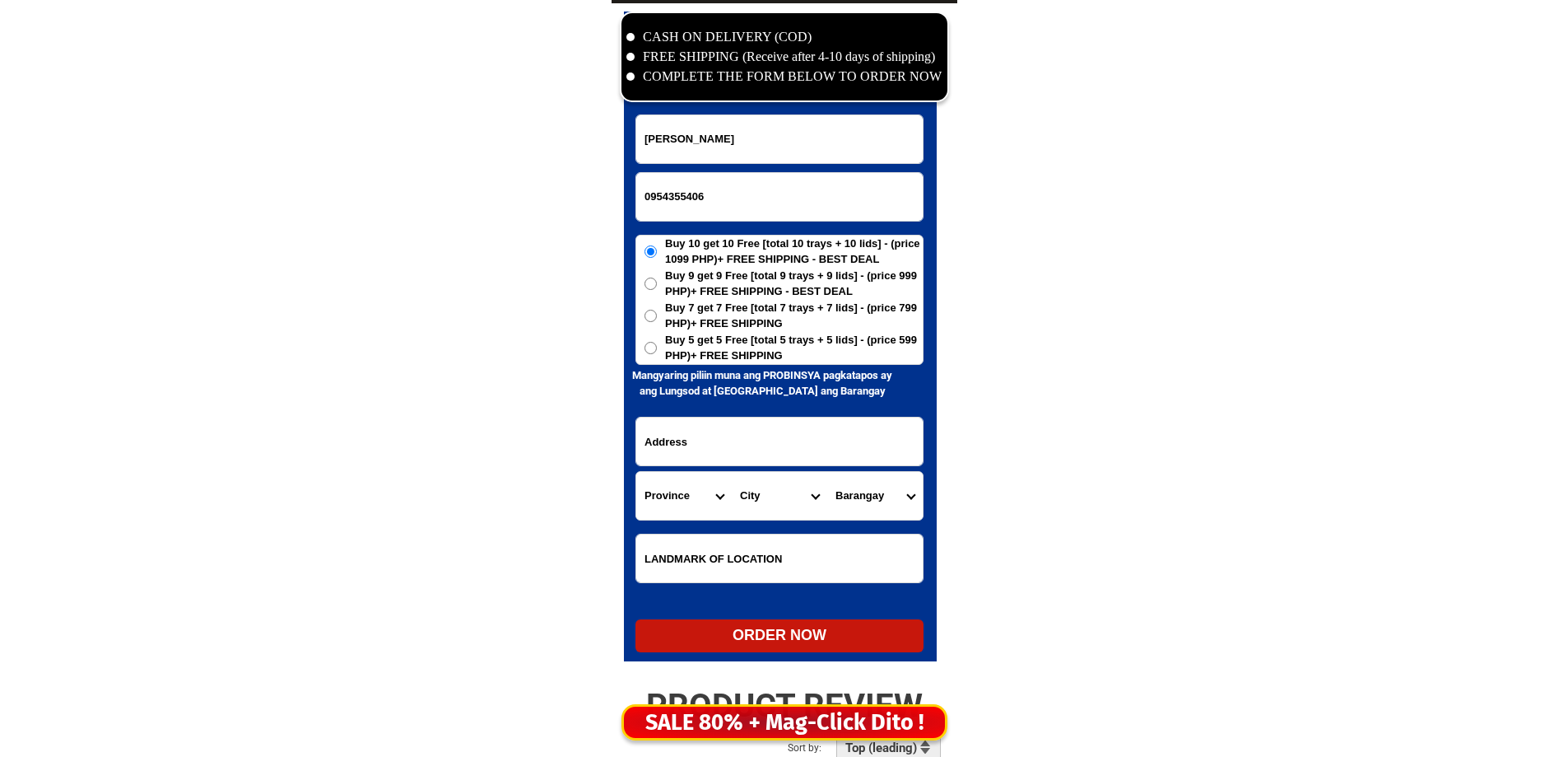
paste input "lupi guijalo caramoan cam sur"
click at [674, 491] on form "Oscar amaro 0954355406 ORDER NOW lupi guijalo caramoan cam sur Province Abra Ag…" at bounding box center [779, 384] width 288 height 538
type input "lupi guijalo caramoan cam sur"
click at [674, 491] on select "Province [GEOGRAPHIC_DATA] [GEOGRAPHIC_DATA] [GEOGRAPHIC_DATA] [GEOGRAPHIC_DATA…" at bounding box center [683, 495] width 95 height 48
select select "63_374"
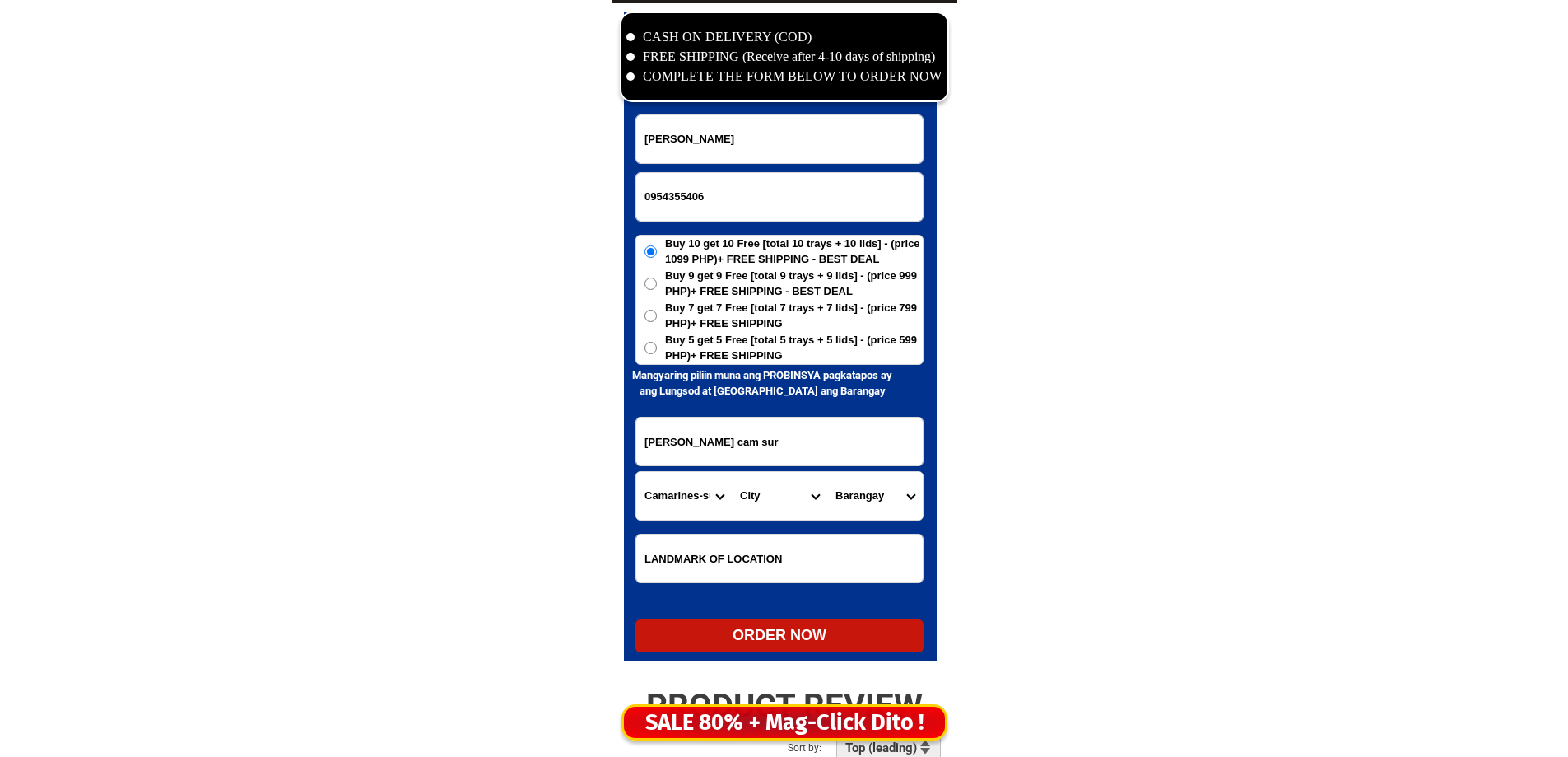
click at [636, 471] on select "Province [GEOGRAPHIC_DATA] [GEOGRAPHIC_DATA] [GEOGRAPHIC_DATA] [GEOGRAPHIC_DATA…" at bounding box center [683, 495] width 95 height 48
click at [781, 502] on select "City Baao Balatan Bombon Buhi Bula Cabusao Calabanga Camaligan Camarines-sur-ba…" at bounding box center [779, 495] width 95 height 48
click at [757, 505] on select "City Baao Balatan Bombon Buhi Bula Cabusao Calabanga Camaligan Camarines-sur-ba…" at bounding box center [779, 495] width 95 height 48
click at [775, 487] on select "City Baao Balatan Bombon Buhi Bula Cabusao Calabanga Camaligan Camarines-sur-ba…" at bounding box center [779, 495] width 95 height 48
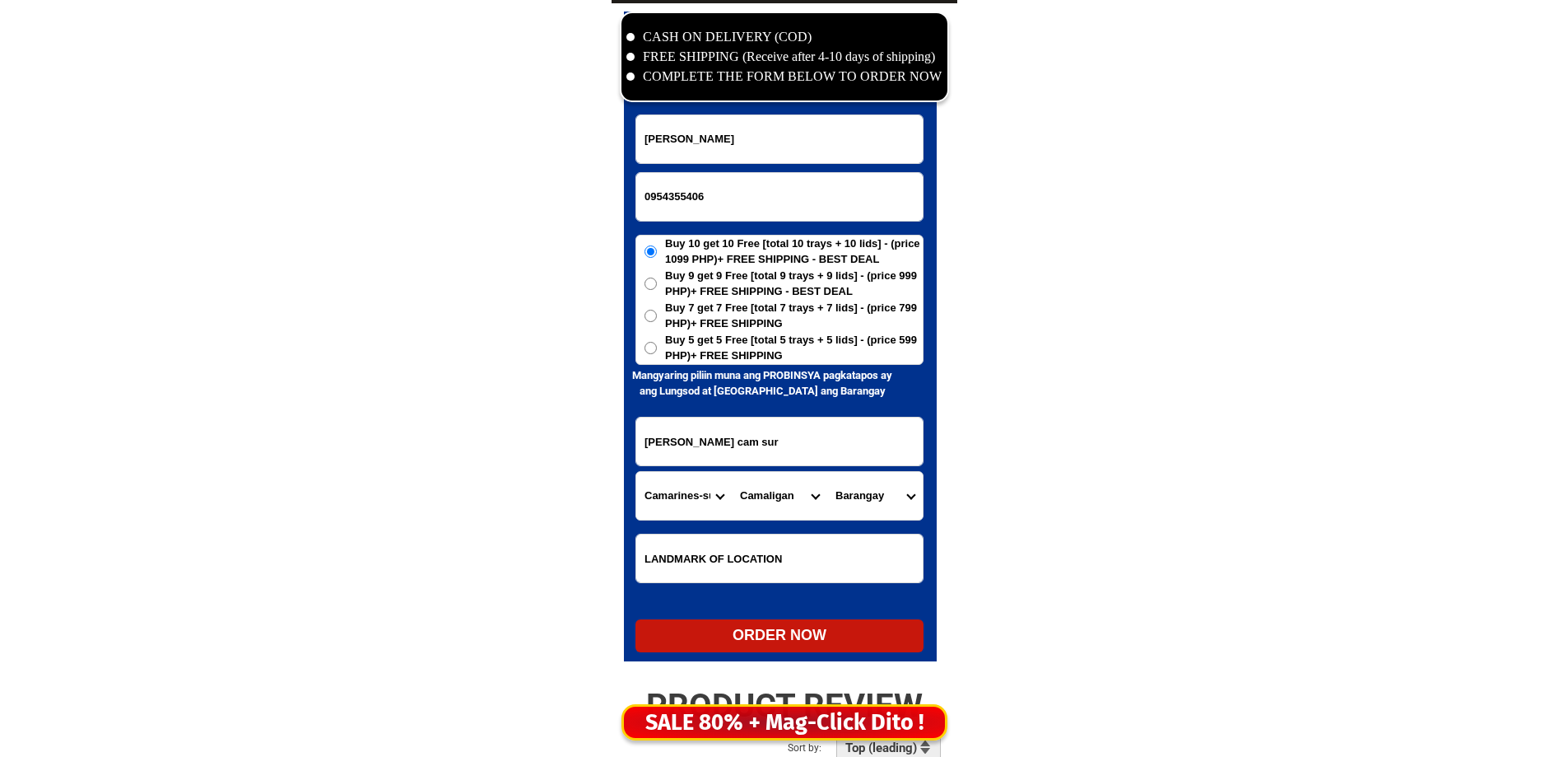
click at [775, 487] on select "City Baao Balatan Bombon Buhi Bula Cabusao Calabanga Camaligan Camarines-sur-ba…" at bounding box center [779, 495] width 95 height 48
select select "63_3743427"
click at [778, 488] on select "City Baao Balatan Bombon Buhi Bula Cabusao Calabanga Camaligan Camarines-sur-ba…" at bounding box center [779, 495] width 95 height 48
click at [903, 492] on select "Barangay Agaas Antolon Bacgong Bahay Bikal Binanuahan (pob.) Cabacongan Cadong …" at bounding box center [875, 495] width 95 height 48
click at [828, 471] on select "Barangay Agaas Antolon Bacgong Bahay Bikal Binanuahan (pob.) Cabacongan Cadong …" at bounding box center [875, 495] width 95 height 48
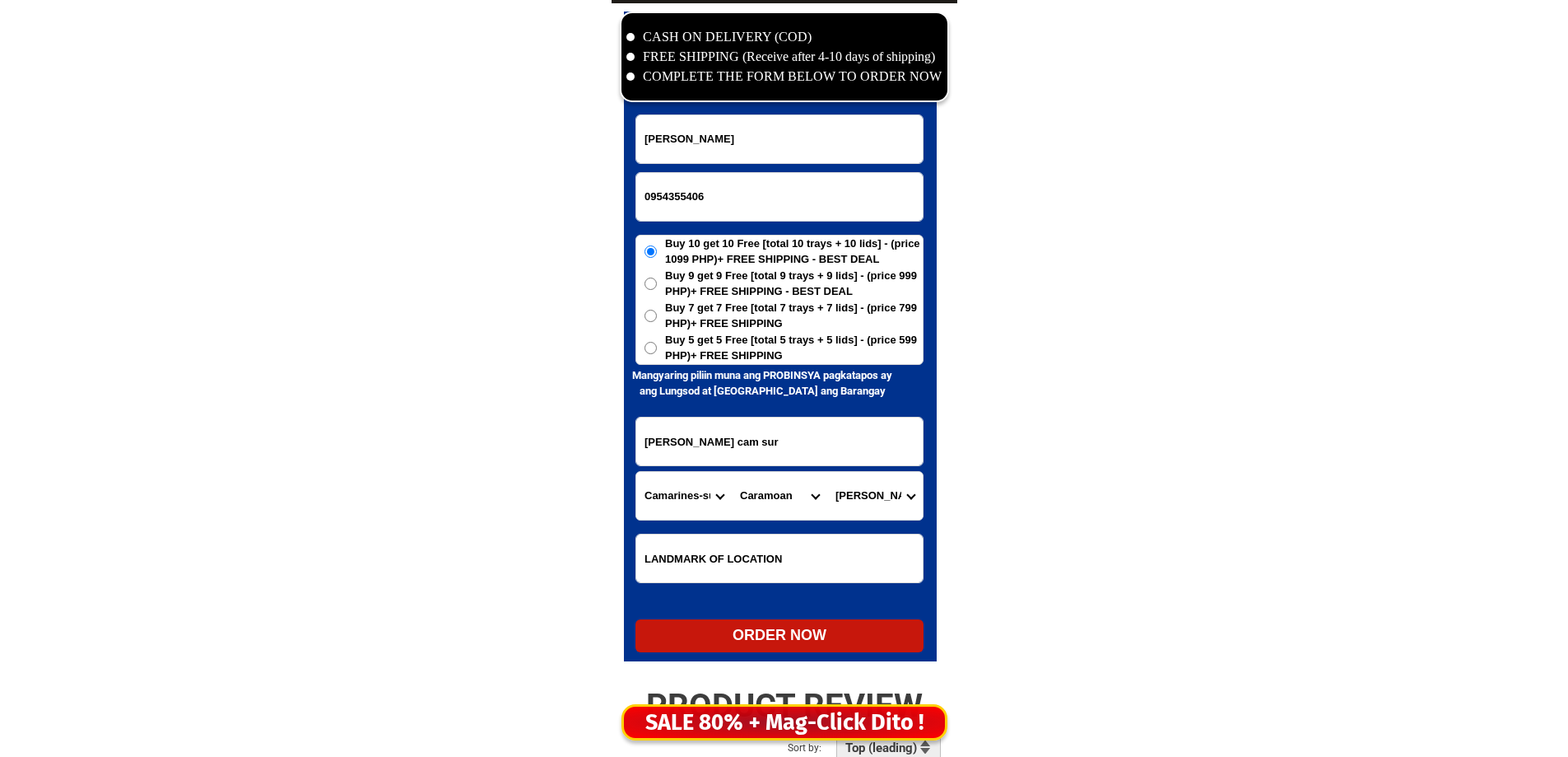
click at [852, 497] on select "Barangay Agaas Antolon Bacgong Bahay Bikal Binanuahan (pob.) Cabacongan Cadong …" at bounding box center [875, 495] width 95 height 48
select select "63_3743427482"
click at [828, 471] on select "Barangay Agaas Antolon Bacgong Bahay Bikal Binanuahan (pob.) Cabacongan Cadong …" at bounding box center [875, 495] width 95 height 48
drag, startPoint x: 752, startPoint y: 607, endPoint x: 752, endPoint y: 616, distance: 9.0
click at [753, 610] on form "Oscar amaro 0954355406 ORDER NOW lupi guijalo caramoan cam sur Province Abra Ag…" at bounding box center [779, 384] width 288 height 538
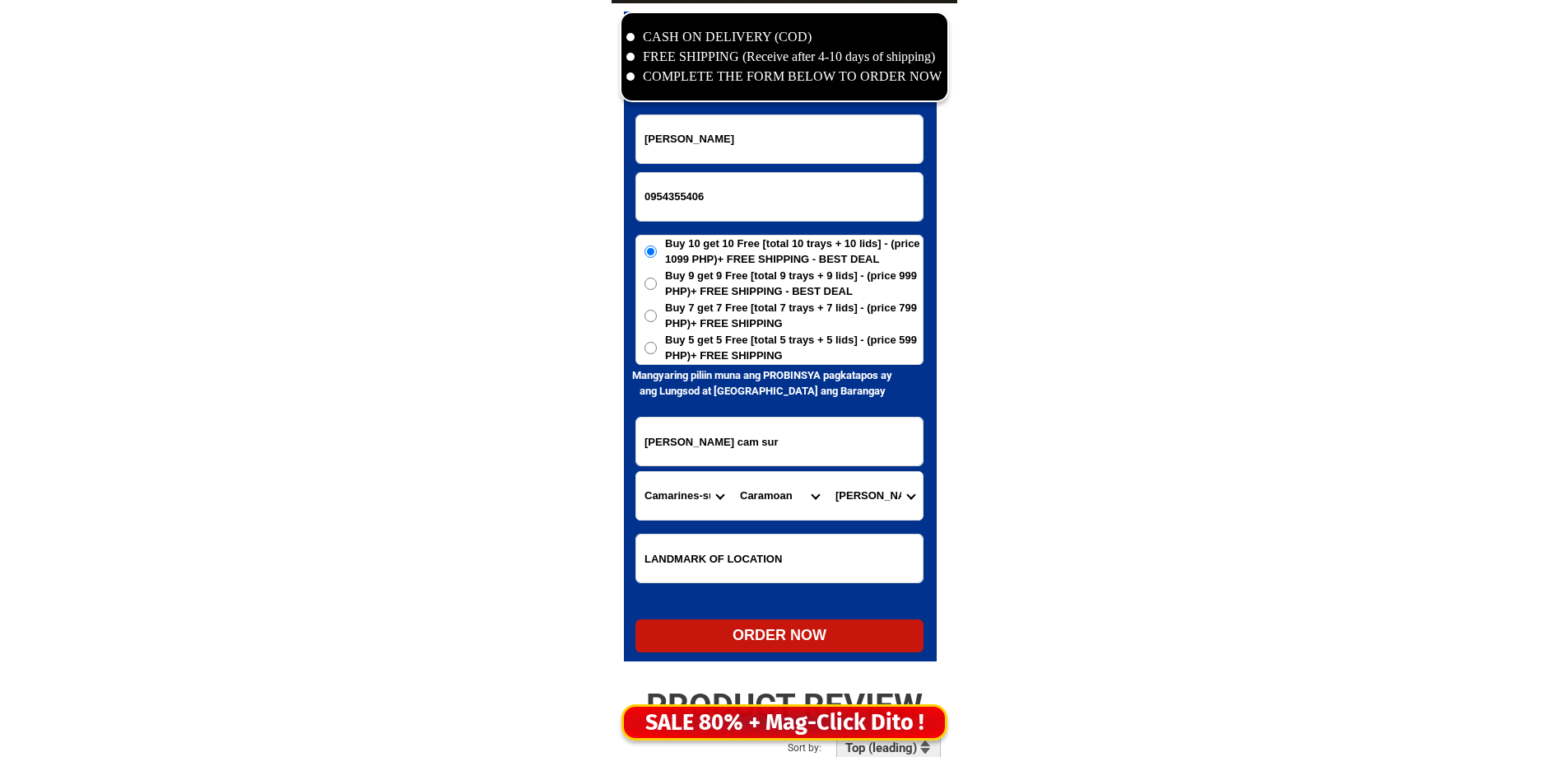
click at [750, 634] on div "ORDER NOW" at bounding box center [779, 635] width 288 height 23
radio input "true"
click at [712, 193] on input "0954355406" at bounding box center [780, 196] width 287 height 48
click at [657, 194] on input "0954355406" at bounding box center [780, 196] width 287 height 48
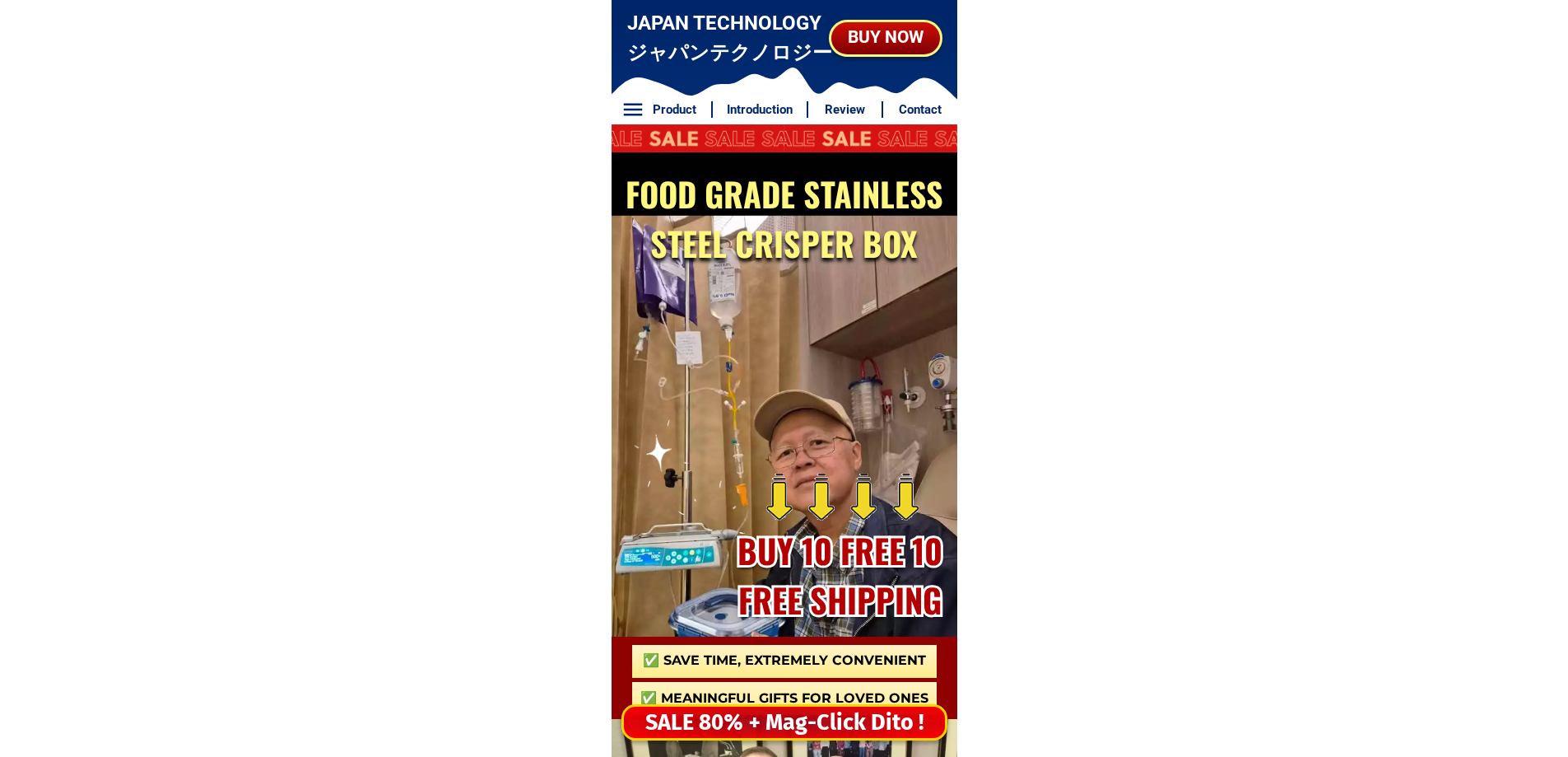
click at [797, 730] on div "SALE 80% + Mag-Click Dito !" at bounding box center [784, 723] width 321 height 33
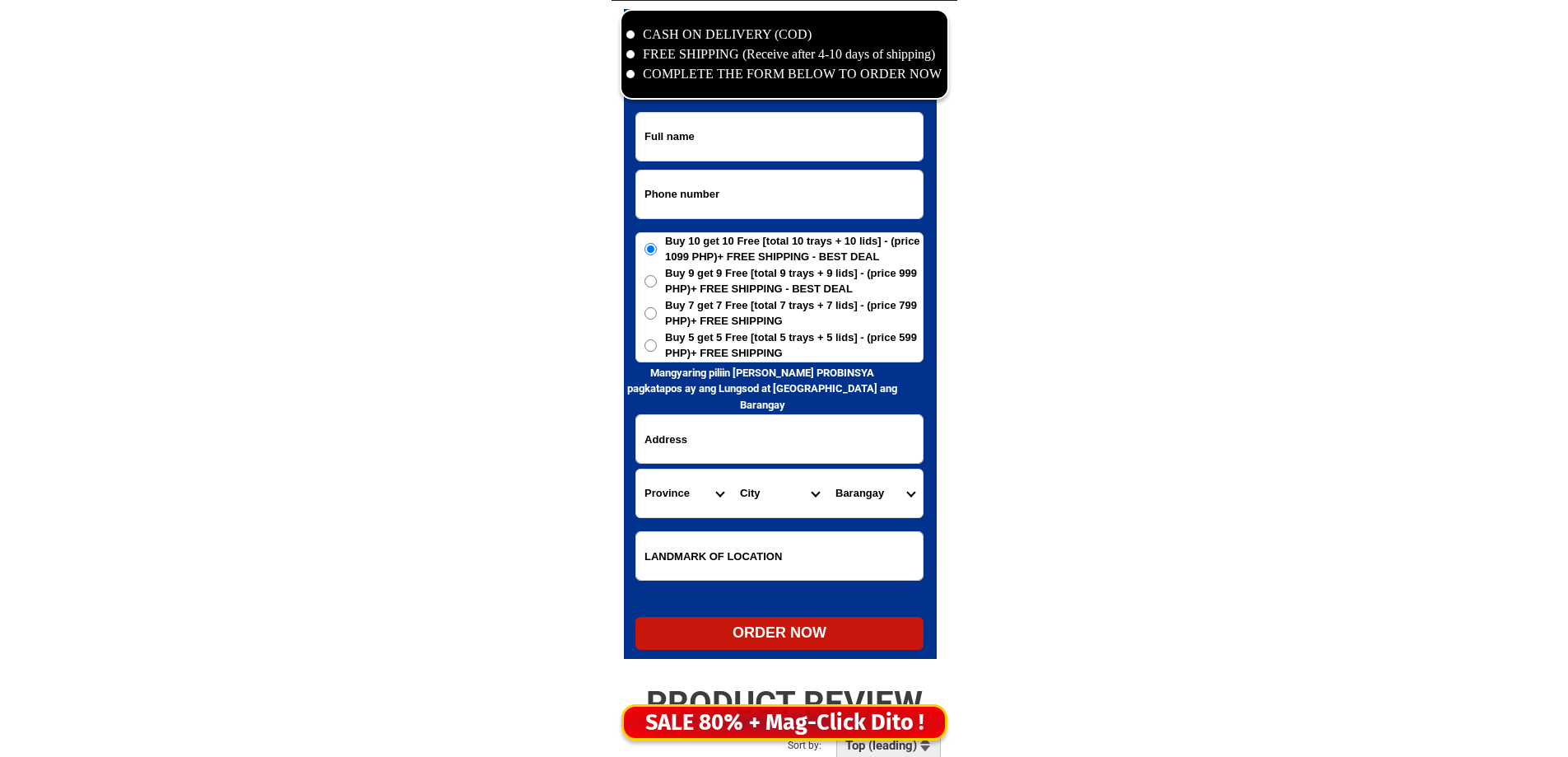
scroll to position [7954, 0]
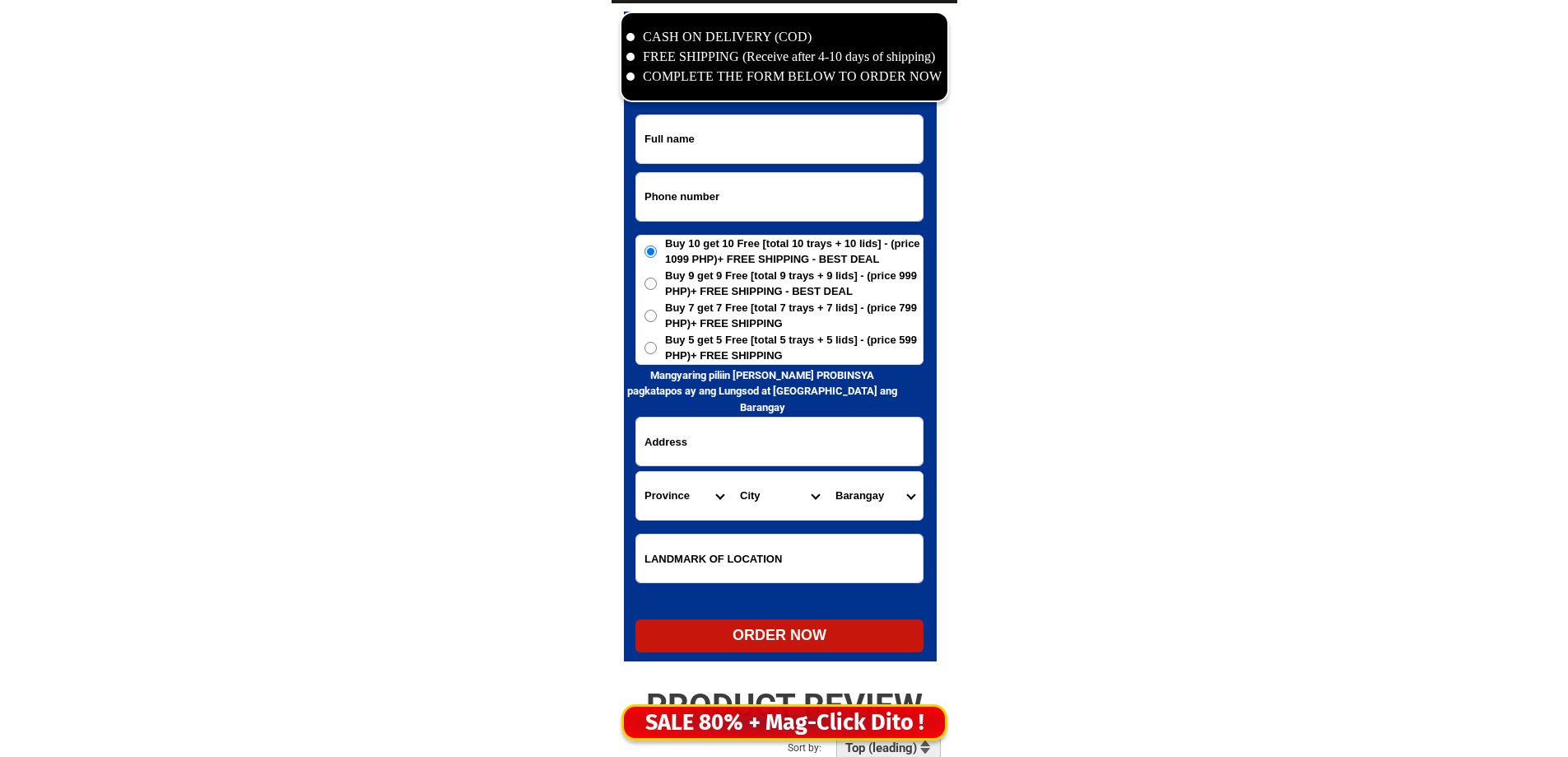
click at [773, 190] on input "Input phone_number" at bounding box center [780, 196] width 287 height 48
paste input "09466649016"
drag, startPoint x: 773, startPoint y: 190, endPoint x: 690, endPoint y: 252, distance: 103.6
click at [767, 194] on input "09466649016" at bounding box center [780, 196] width 287 height 48
type input "09466649016"
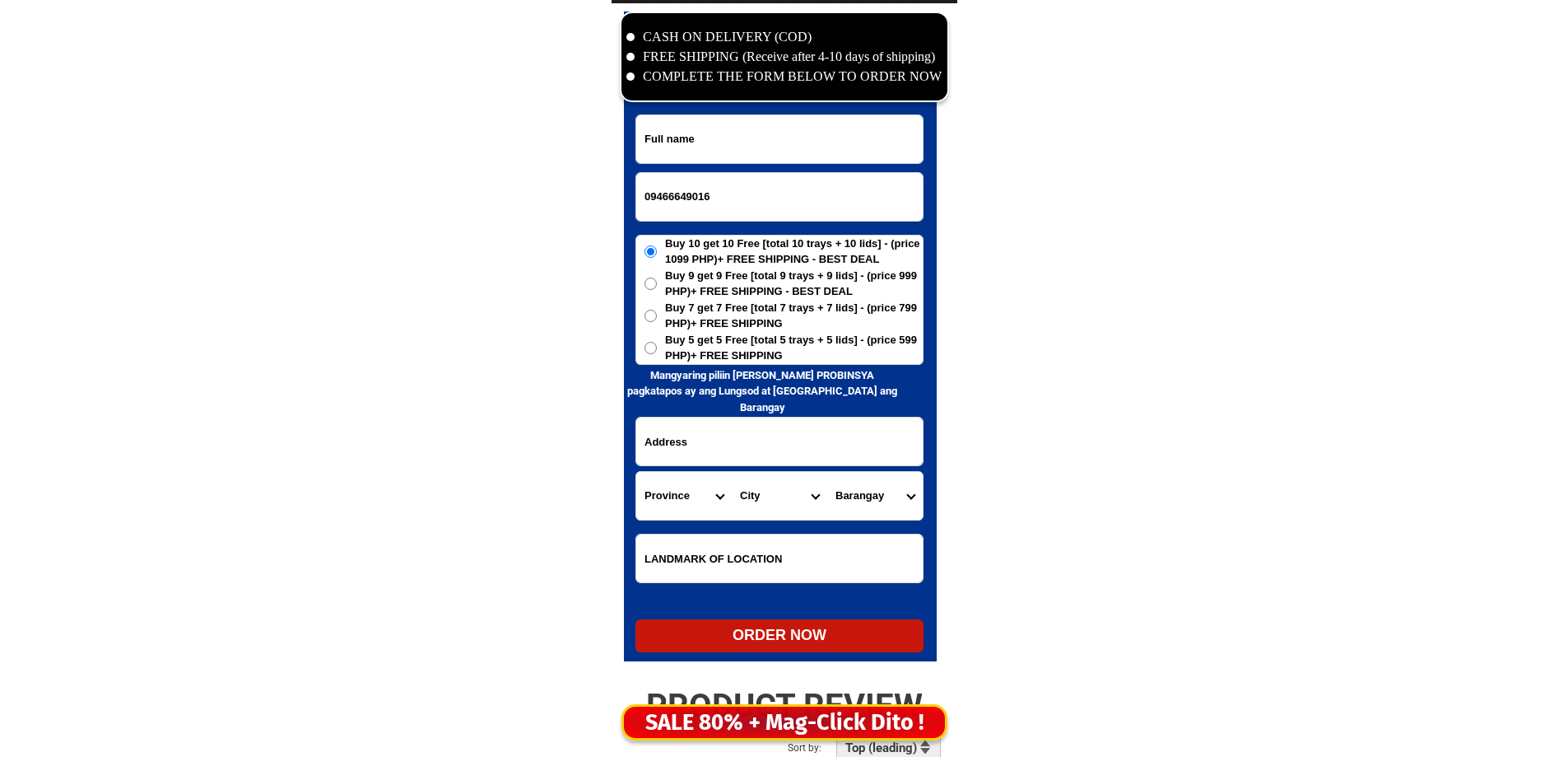
click at [763, 125] on input "Input full_name" at bounding box center [780, 138] width 287 height 48
paste input "Felma T Bulak"
type input "Felma T Bulak"
click at [715, 447] on input "Input address" at bounding box center [780, 441] width 287 height 48
paste input "Black 27 Lot 10 Barangay Pahanocoy Bacolod City"
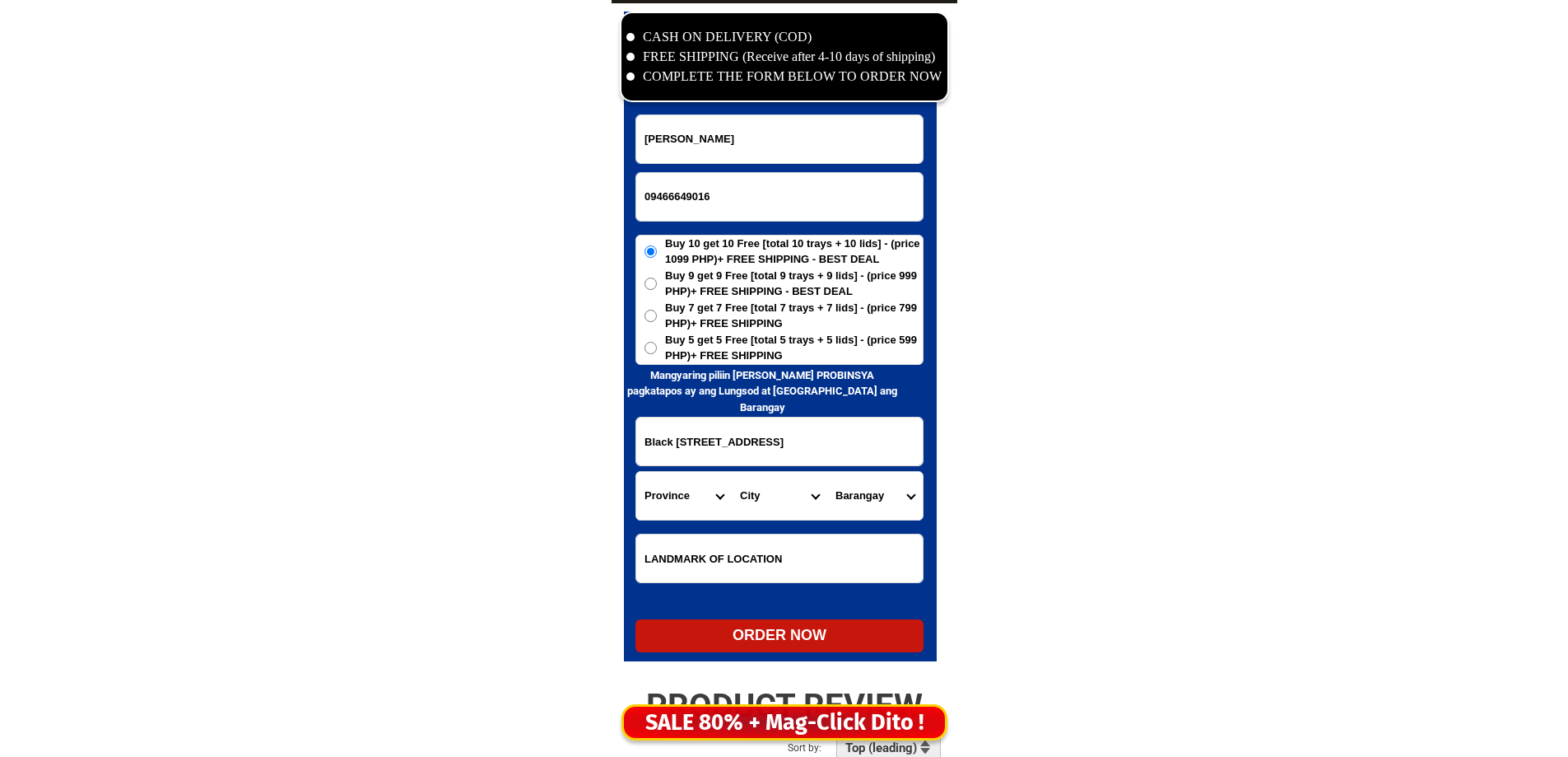
type input "Black 27 Lot 10 Barangay Pahanocoy Bacolod City"
click at [658, 477] on select "Province [GEOGRAPHIC_DATA] [GEOGRAPHIC_DATA] [GEOGRAPHIC_DATA] [GEOGRAPHIC_DATA…" at bounding box center [683, 495] width 95 height 48
click at [761, 490] on select "City" at bounding box center [779, 495] width 95 height 48
click at [678, 497] on select "Province [GEOGRAPHIC_DATA] [GEOGRAPHIC_DATA] [GEOGRAPHIC_DATA] [GEOGRAPHIC_DATA…" at bounding box center [683, 495] width 95 height 48
select select "63_386"
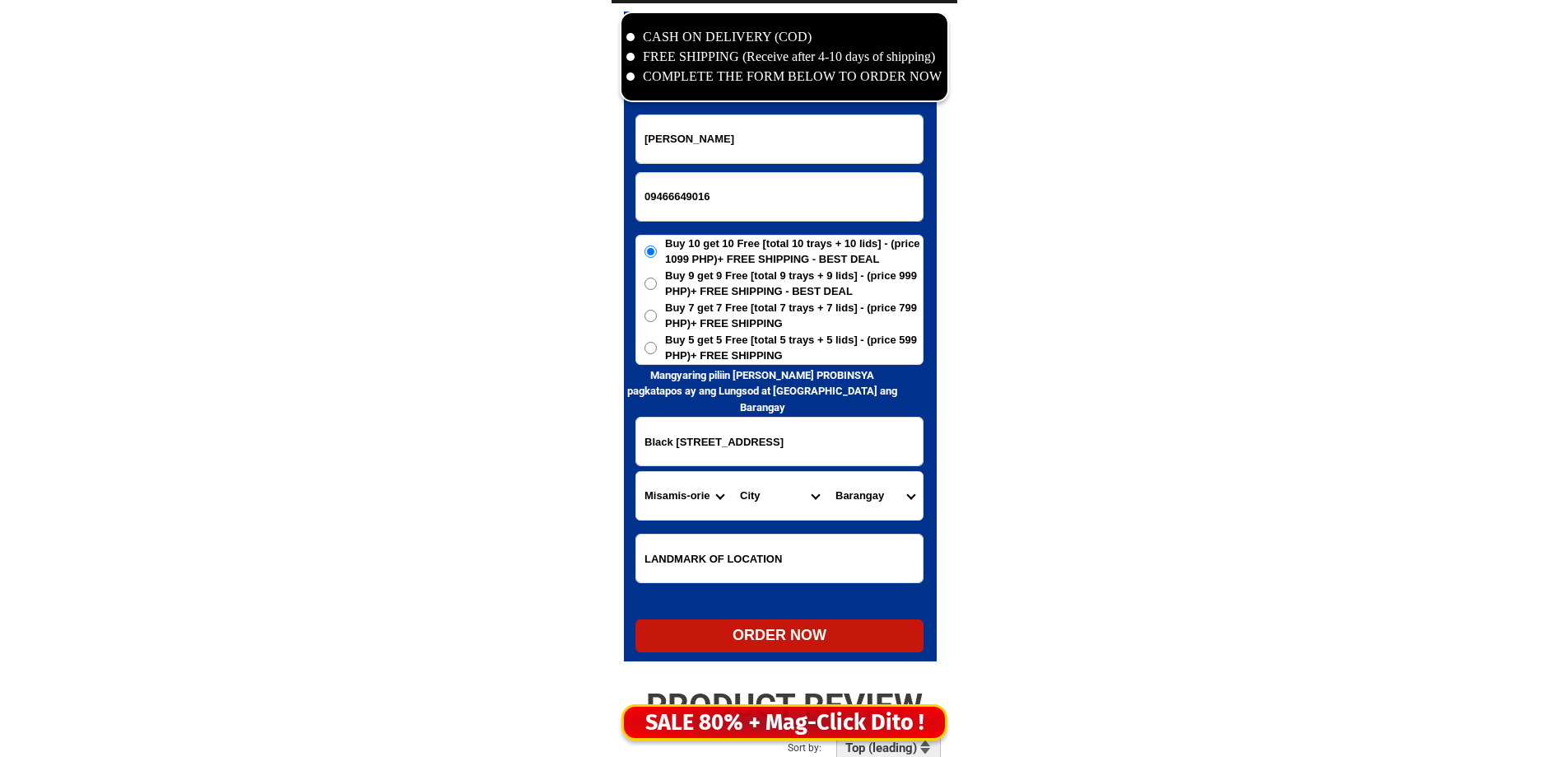
click at [636, 471] on select "Province [GEOGRAPHIC_DATA] [GEOGRAPHIC_DATA] [GEOGRAPHIC_DATA] [GEOGRAPHIC_DATA…" at bounding box center [683, 495] width 95 height 48
click at [758, 512] on select "City Alubijid [GEOGRAPHIC_DATA] [GEOGRAPHIC_DATA] [GEOGRAPHIC_DATA] [GEOGRAPHIC…" at bounding box center [779, 495] width 95 height 48
select select "63_3863703"
click at [758, 512] on select "City Alubijid [GEOGRAPHIC_DATA] [GEOGRAPHIC_DATA] [GEOGRAPHIC_DATA] [GEOGRAPHIC…" at bounding box center [779, 495] width 95 height 48
click at [689, 486] on select "Province [GEOGRAPHIC_DATA] [GEOGRAPHIC_DATA] [GEOGRAPHIC_DATA] [GEOGRAPHIC_DATA…" at bounding box center [683, 495] width 95 height 48
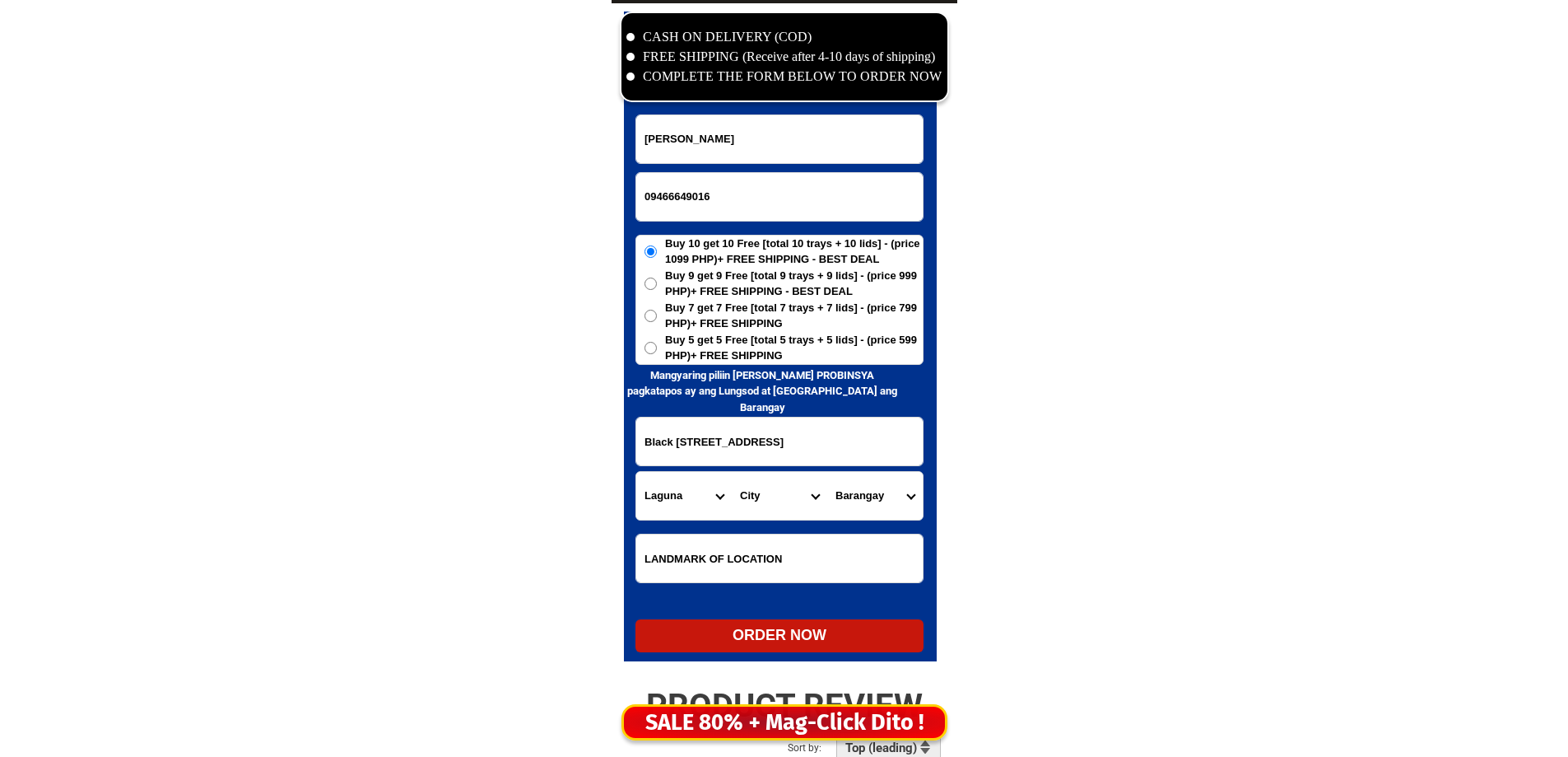
click at [689, 486] on select "Province [GEOGRAPHIC_DATA] [GEOGRAPHIC_DATA] [GEOGRAPHIC_DATA] [GEOGRAPHIC_DATA…" at bounding box center [683, 495] width 95 height 48
select select "63_761"
click at [636, 471] on select "Province [GEOGRAPHIC_DATA] [GEOGRAPHIC_DATA] [GEOGRAPHIC_DATA] [GEOGRAPHIC_DATA…" at bounding box center [683, 495] width 95 height 48
click at [751, 491] on select "City Angat Balagtas Baliuag Bocaue Bulacan Bulacan-hagonoy Bulacan-plaridel Bul…" at bounding box center [779, 495] width 95 height 48
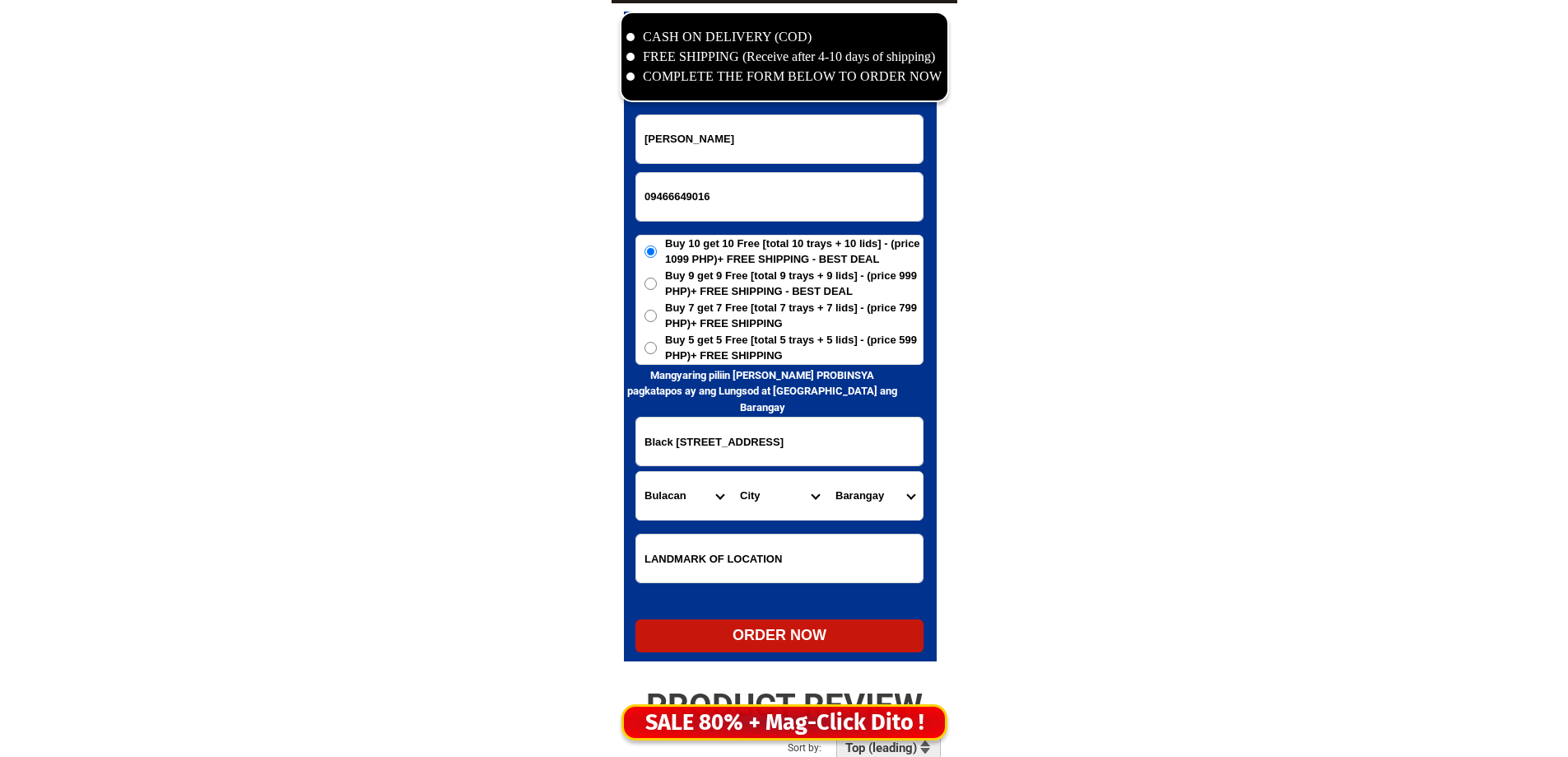
select select "63_7613580"
drag, startPoint x: 751, startPoint y: 491, endPoint x: 758, endPoint y: 487, distance: 8.1
click at [751, 491] on select "City Angat Balagtas Baliuag Bocaue Bulacan Bulacan-hagonoy Bulacan-plaridel Bul…" at bounding box center [779, 495] width 95 height 48
click at [847, 441] on input "Black 27 Lot 10 Barangay Pahanocoy Bacolod City" at bounding box center [780, 441] width 287 height 48
drag, startPoint x: 847, startPoint y: 441, endPoint x: 893, endPoint y: 440, distance: 46.0
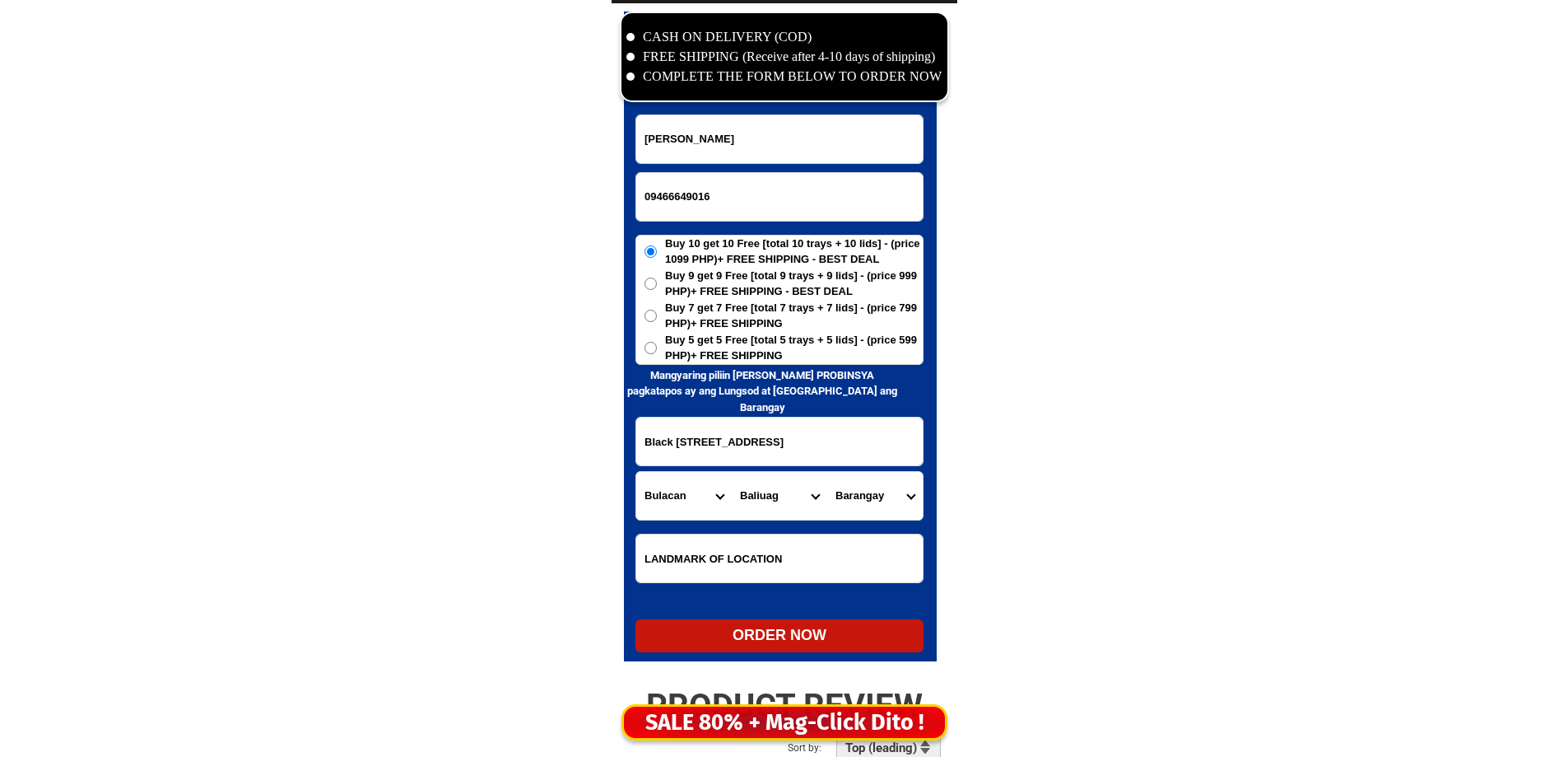
click at [893, 440] on input "Black 27 Lot 10 Barangay Pahanocoy Bacolod City" at bounding box center [780, 441] width 287 height 48
click at [655, 487] on select "Province [GEOGRAPHIC_DATA] [GEOGRAPHIC_DATA] [GEOGRAPHIC_DATA] [GEOGRAPHIC_DATA…" at bounding box center [683, 495] width 95 height 48
select select "63_396"
click at [725, 496] on select "Province [GEOGRAPHIC_DATA] [GEOGRAPHIC_DATA] [GEOGRAPHIC_DATA] [GEOGRAPHIC_DATA…" at bounding box center [683, 495] width 95 height 48
click at [754, 493] on select "City Bacolod-city Bago-city Binalbagan Cadiz-city Candoni Cauayan Enrique-b.-ma…" at bounding box center [779, 495] width 95 height 48
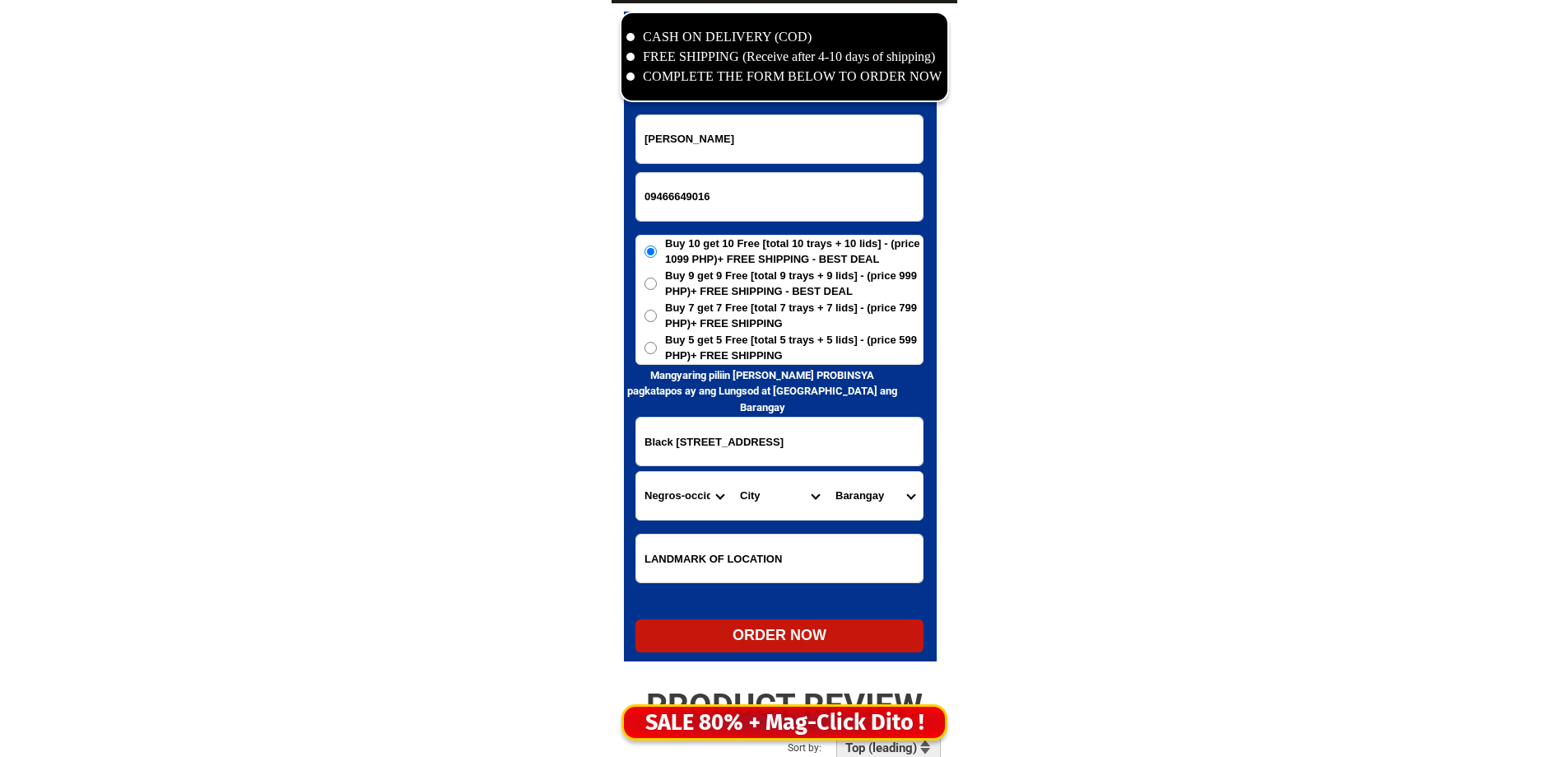
select select "63_3968348"
drag, startPoint x: 759, startPoint y: 494, endPoint x: 780, endPoint y: 492, distance: 21.1
click at [760, 494] on select "City Bacolod-city Bago-city Binalbagan Cadiz-city Candoni Cauayan Enrique-b.-ma…" at bounding box center [779, 495] width 95 height 48
click at [850, 491] on select "Barangay Alangilan Alijis Banago Barangay 1 (pob.) Barangay 10 (pob.) Barangay …" at bounding box center [875, 495] width 95 height 48
click at [864, 488] on select "Barangay Alangilan Alijis Banago Barangay 1 (pob.) Barangay 10 (pob.) Barangay …" at bounding box center [875, 495] width 95 height 48
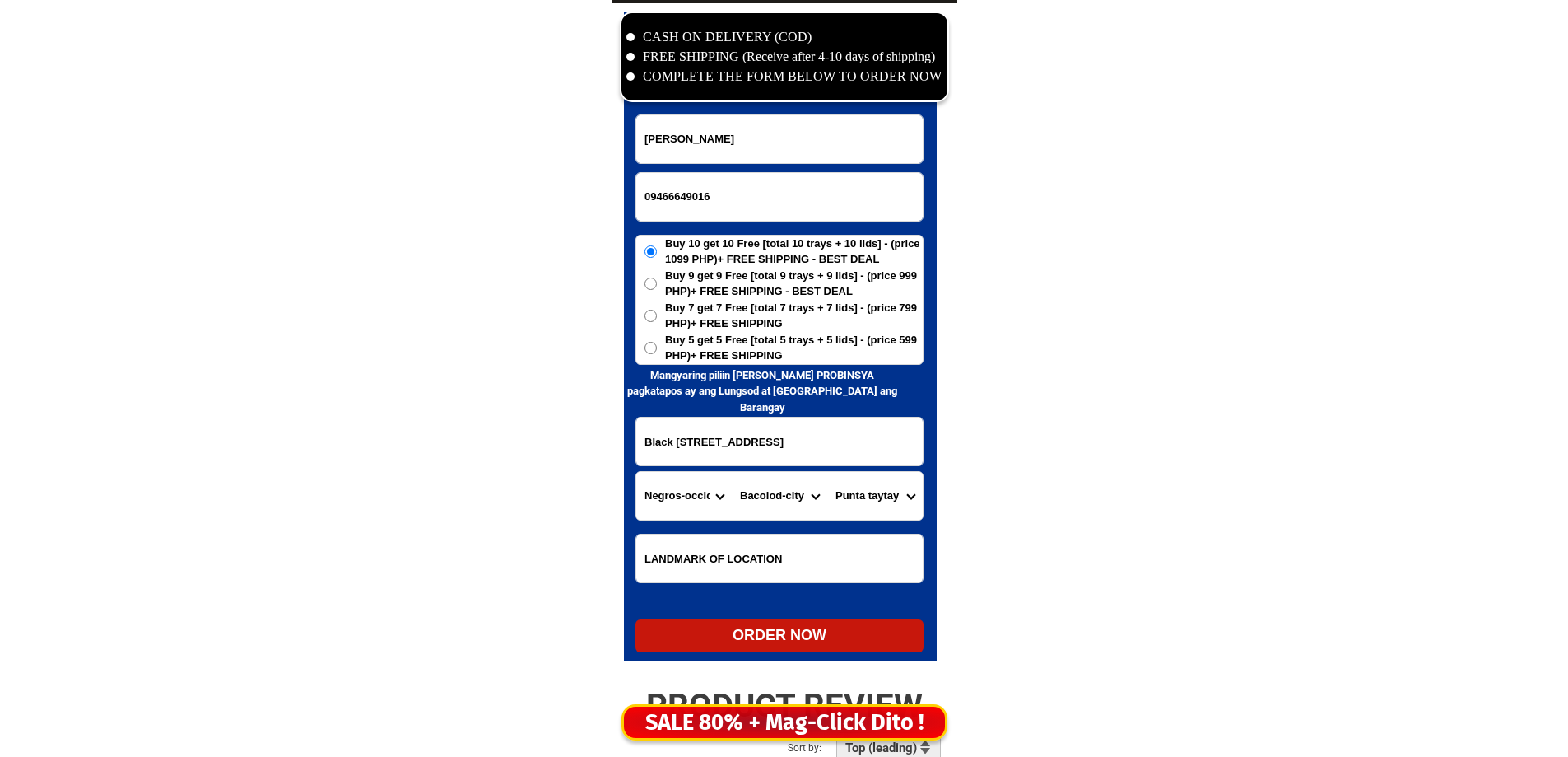
click at [864, 488] on select "Barangay Alangilan Alijis Banago Barangay 1 (pob.) Barangay 10 (pob.) Barangay …" at bounding box center [875, 495] width 95 height 48
select select "63_396834888743"
click at [828, 471] on select "Barangay Alangilan Alijis Banago Barangay 1 (pob.) Barangay 10 (pob.) Barangay …" at bounding box center [875, 495] width 95 height 48
click at [810, 350] on span "Buy 5 get 5 Free [total 5 trays + 5 lids] - (price 599 PHP)+ FREE SHIPPING" at bounding box center [794, 348] width 257 height 32
click at [657, 350] on input "Buy 5 get 5 Free [total 5 trays + 5 lids] - (price 599 PHP)+ FREE SHIPPING" at bounding box center [651, 348] width 13 height 13
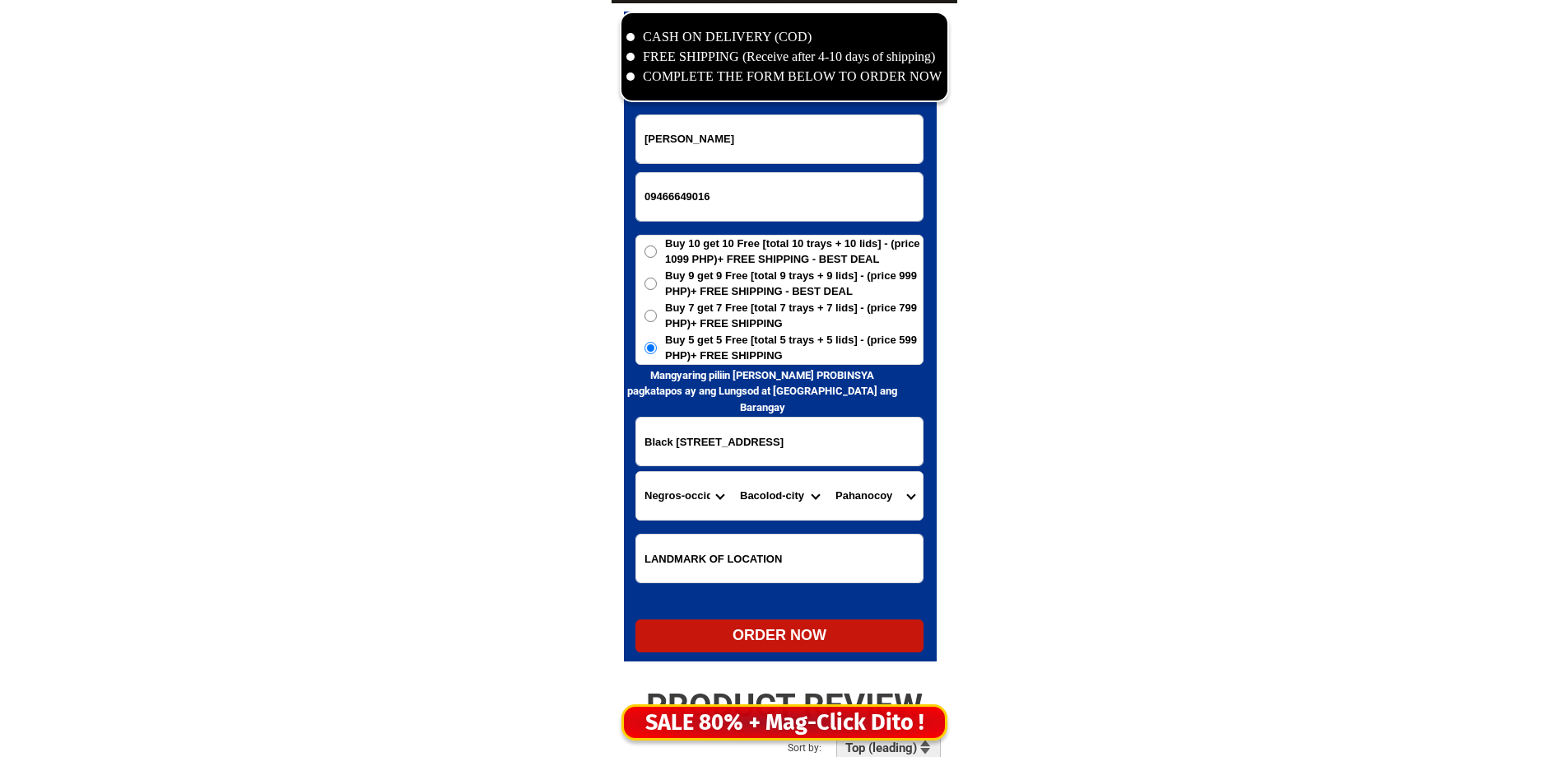
click at [800, 621] on div "ORDER NOW" at bounding box center [779, 636] width 288 height 33
radio input "true"
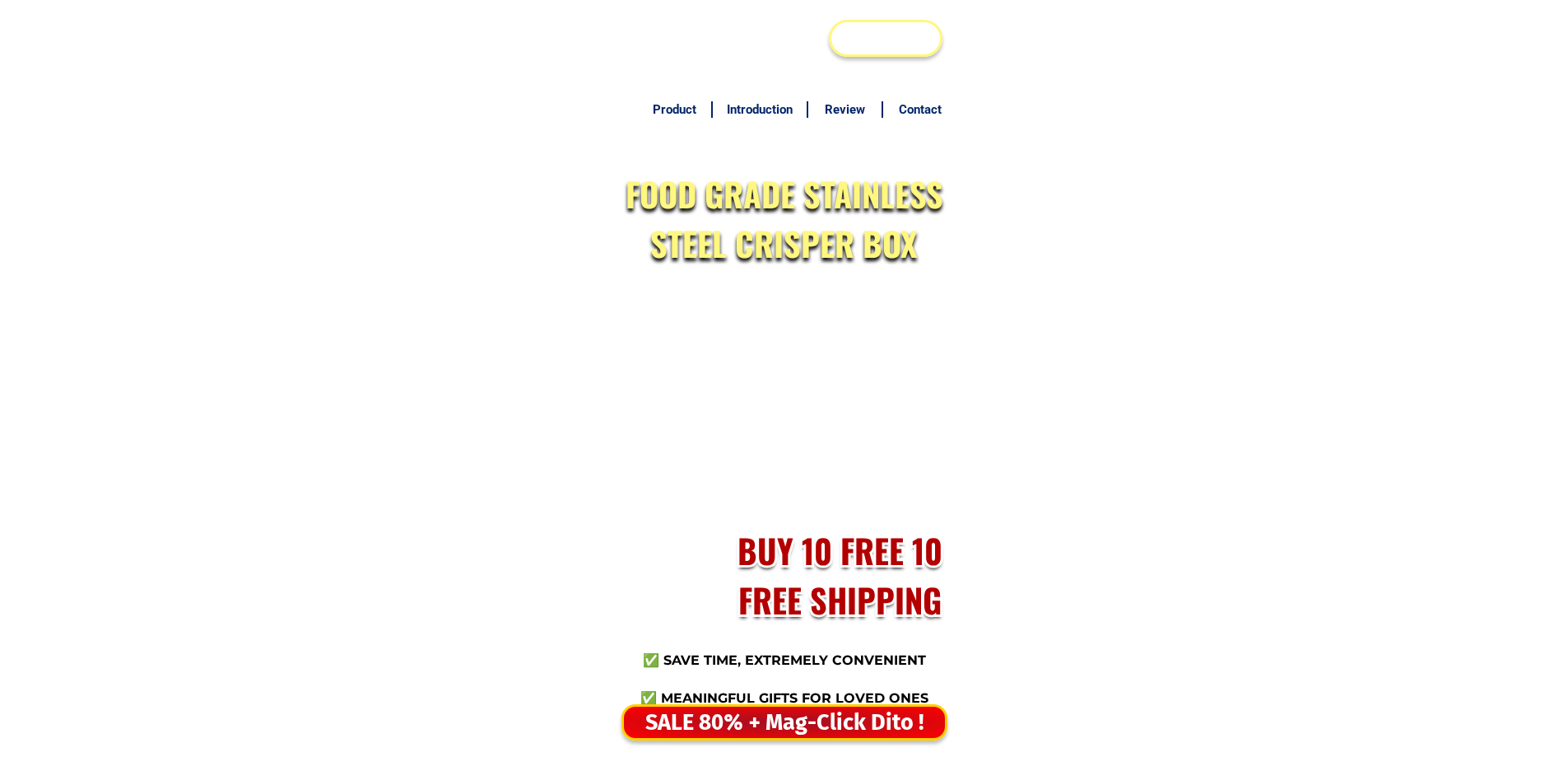
scroll to position [7954, 0]
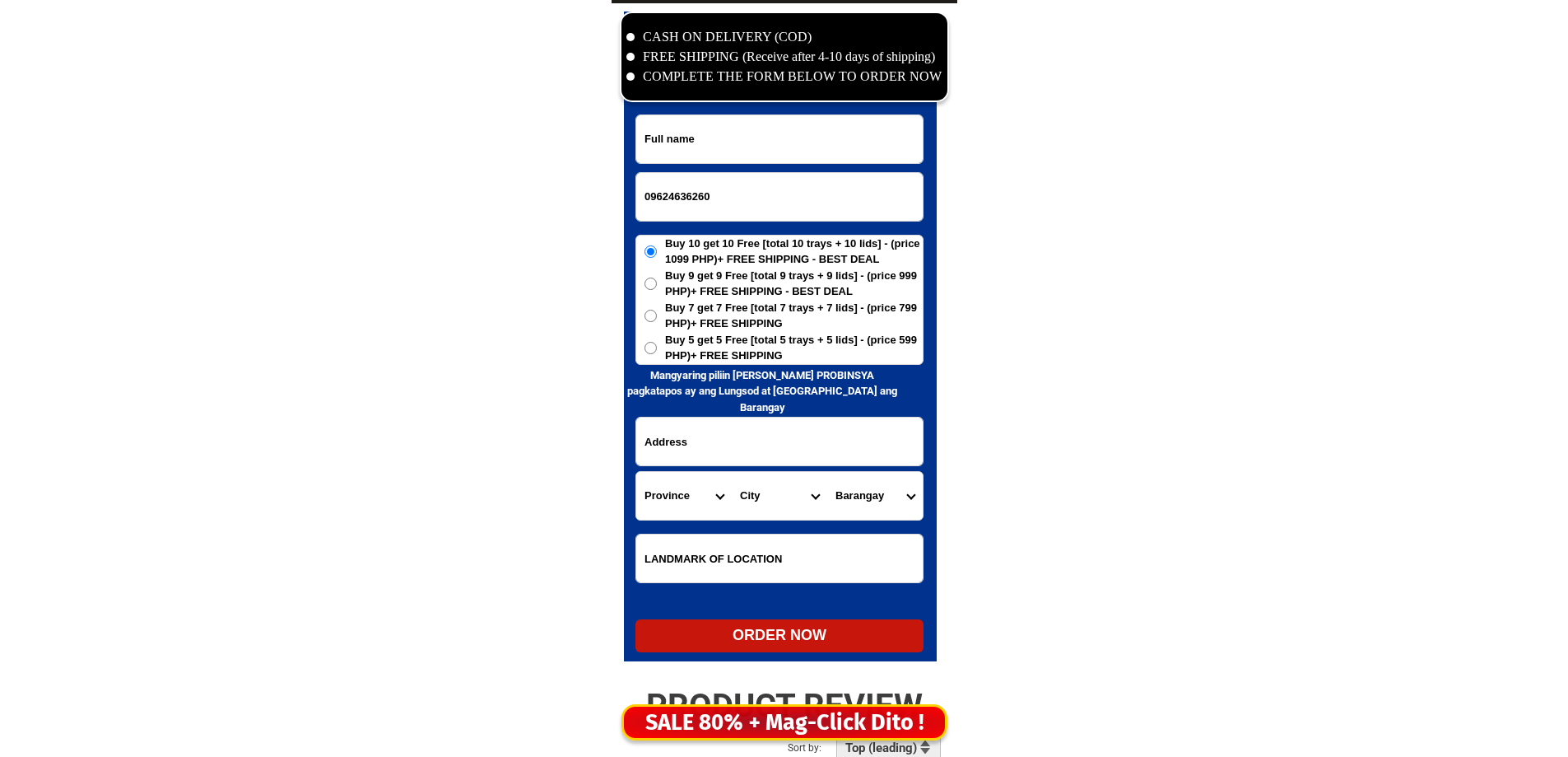
drag, startPoint x: 0, startPoint y: 0, endPoint x: 673, endPoint y: 234, distance: 712.5
click at [701, 217] on input "09624636260" at bounding box center [780, 196] width 287 height 48
type input "09624636260"
click at [818, 141] on input "Input full_name" at bounding box center [780, 138] width 287 height 48
paste input "[PERSON_NAME]"
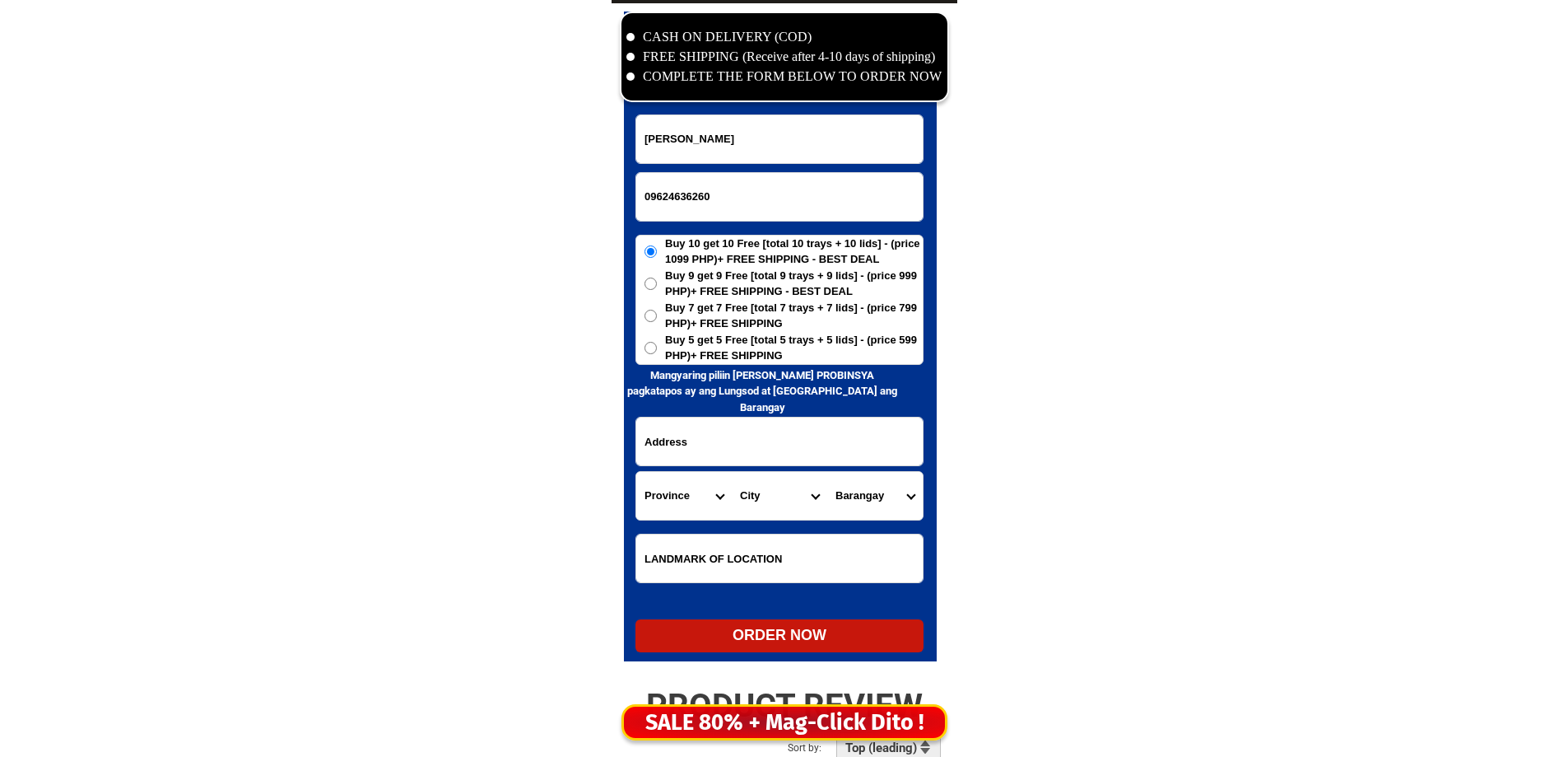
type input "[PERSON_NAME]"
click at [734, 453] on input "Input address" at bounding box center [780, 441] width 287 height 48
paste input "loop condo ketkai near all home appliaces 35 barangay. orderĺ orieental"
drag, startPoint x: 718, startPoint y: 372, endPoint x: 727, endPoint y: 338, distance: 35.2
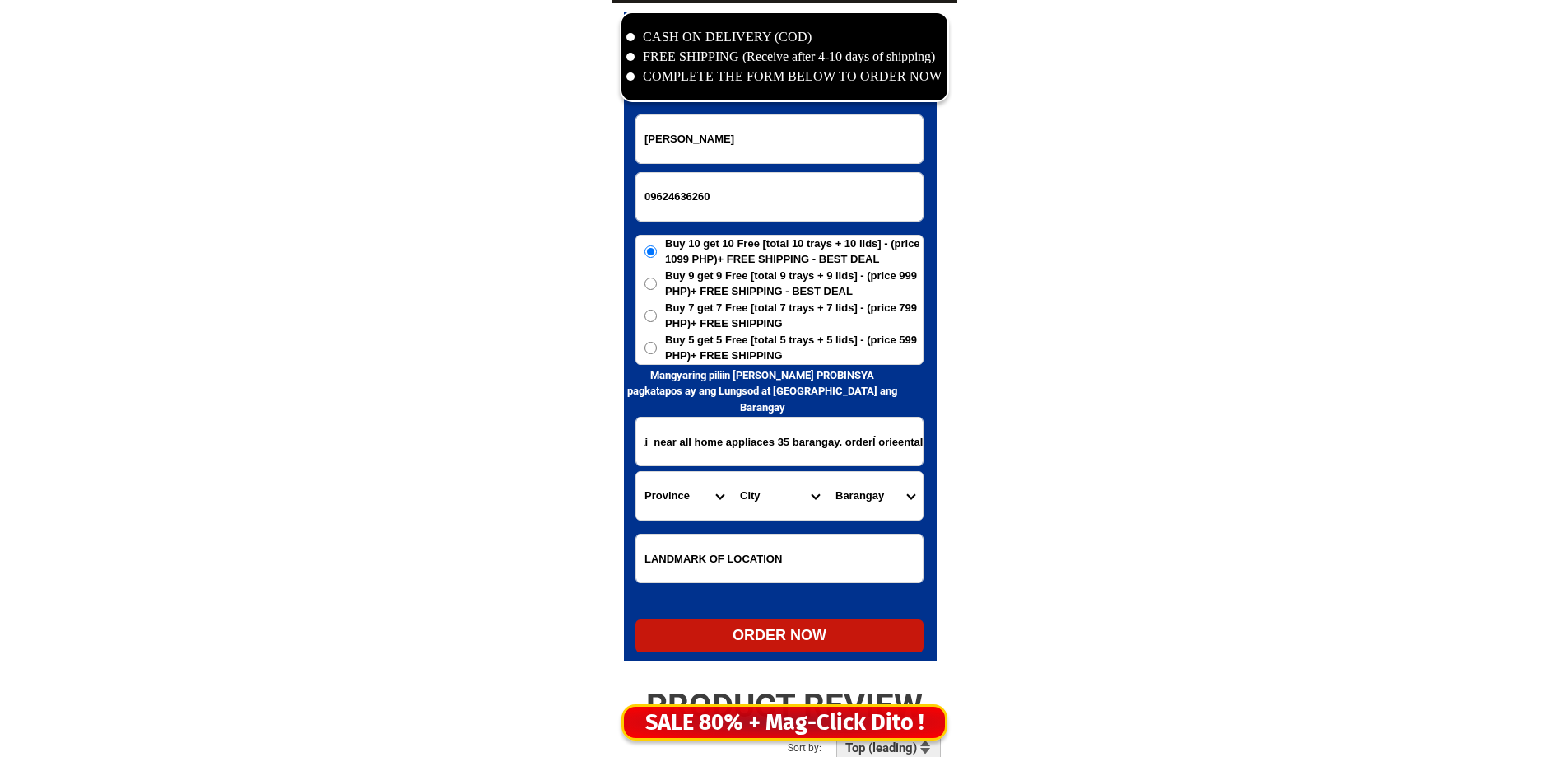
click at [724, 344] on form "[PERSON_NAME] 09624636260 ORDER NOW loop condo ketkai near all home appliaces 3…" at bounding box center [779, 384] width 288 height 538
type input "loop condo ketkai near all home appliaces 35 barangay. orderĺ orieental"
click at [727, 338] on span "Buy 5 get 5 Free [total 5 trays + 5 lids] - (price 599 PHP)+ FREE SHIPPING" at bounding box center [794, 348] width 257 height 32
click at [657, 342] on input "Buy 5 get 5 Free [total 5 trays + 5 lids] - (price 599 PHP)+ FREE SHIPPING" at bounding box center [651, 348] width 13 height 13
radio input "true"
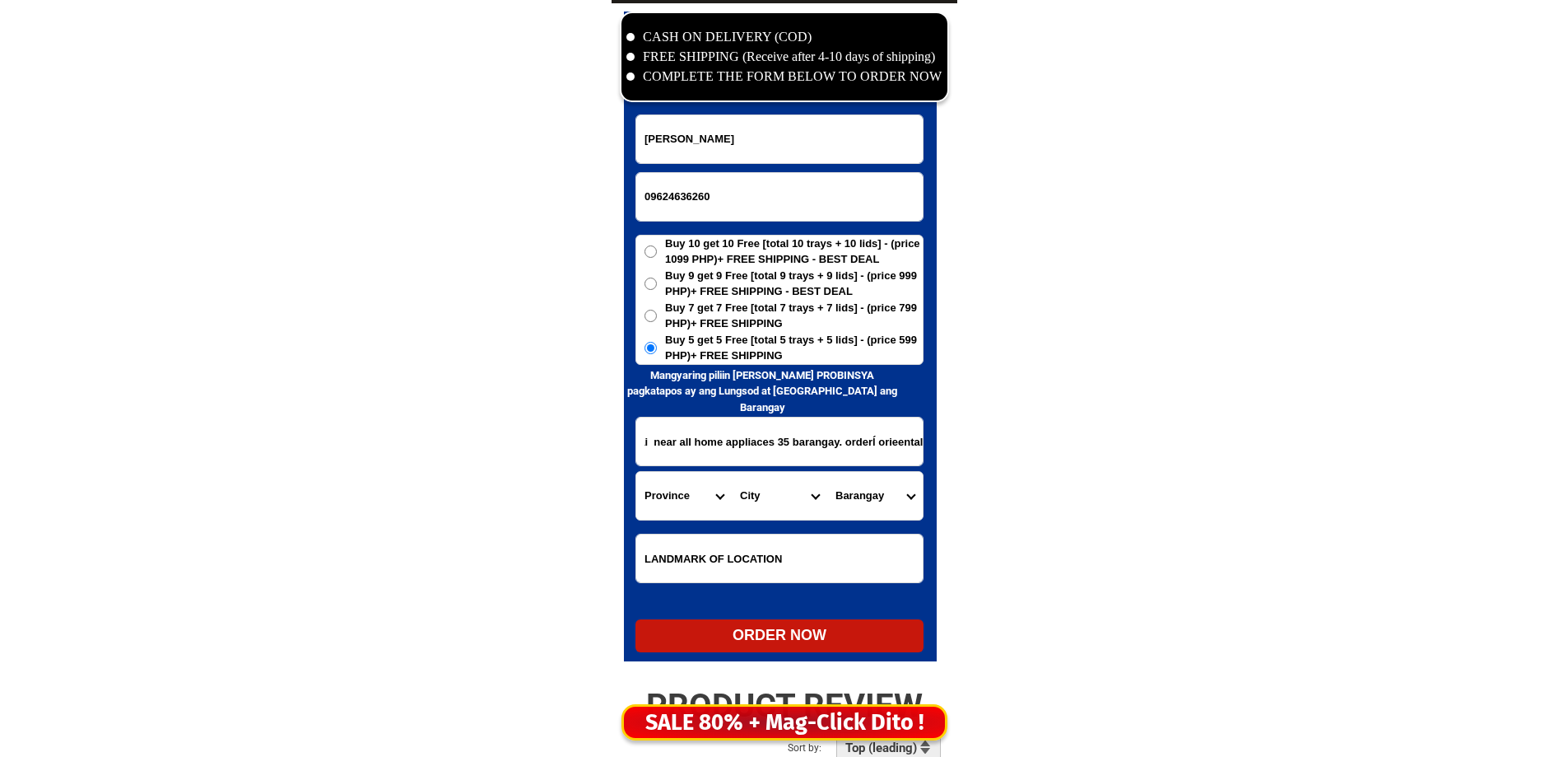
drag, startPoint x: 735, startPoint y: 452, endPoint x: 862, endPoint y: 456, distance: 127.1
click at [687, 508] on select "Province [GEOGRAPHIC_DATA] [GEOGRAPHIC_DATA] [GEOGRAPHIC_DATA] [GEOGRAPHIC_DATA…" at bounding box center [683, 495] width 95 height 48
click at [636, 471] on select "Province [GEOGRAPHIC_DATA] [GEOGRAPHIC_DATA] [GEOGRAPHIC_DATA] [GEOGRAPHIC_DATA…" at bounding box center [683, 495] width 95 height 48
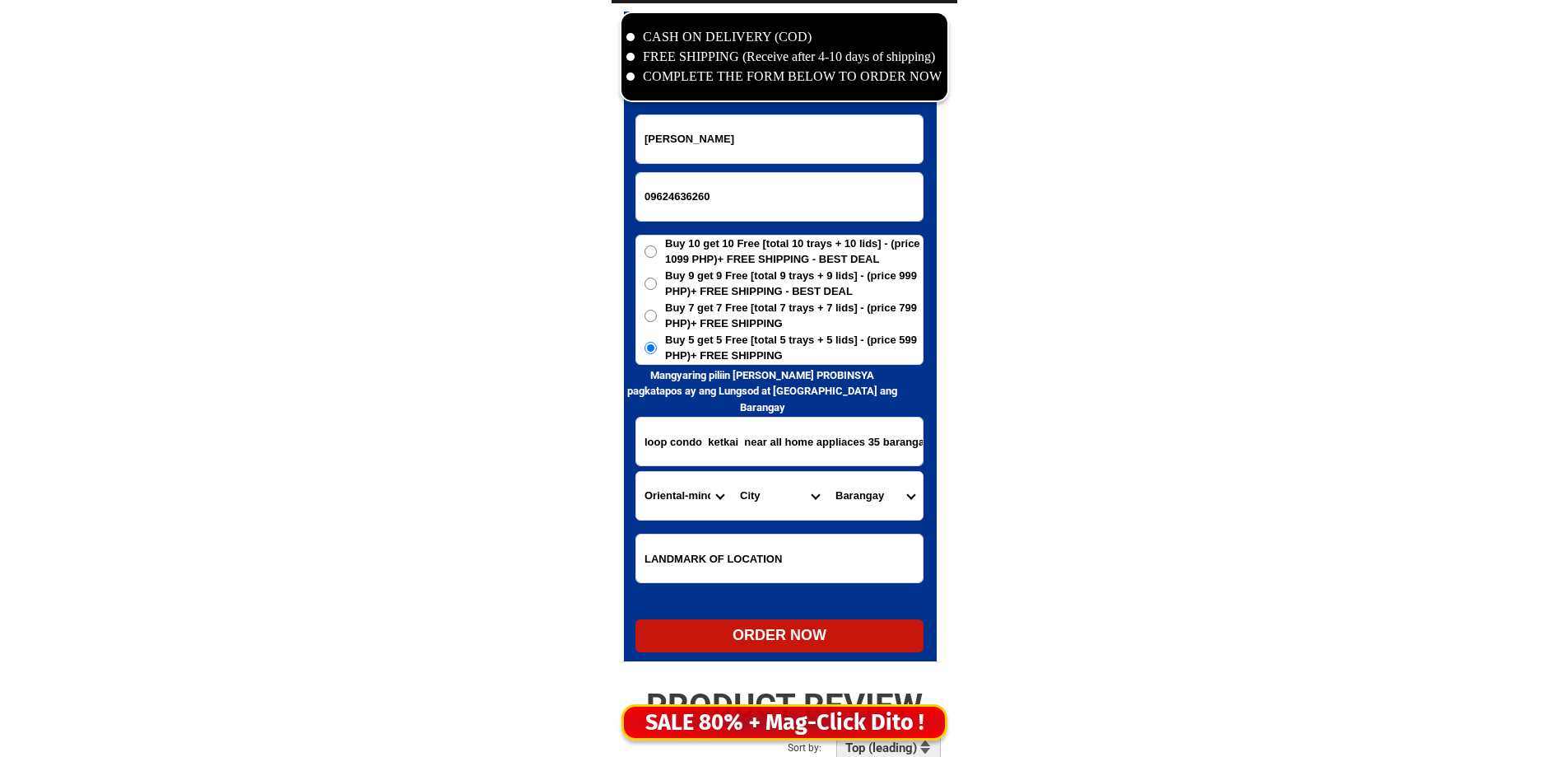
click at [846, 457] on input "loop condo ketkai near all home appliaces 35 barangay. orderĺ orieental" at bounding box center [780, 441] width 287 height 48
drag, startPoint x: 784, startPoint y: 449, endPoint x: 988, endPoint y: 465, distance: 204.6
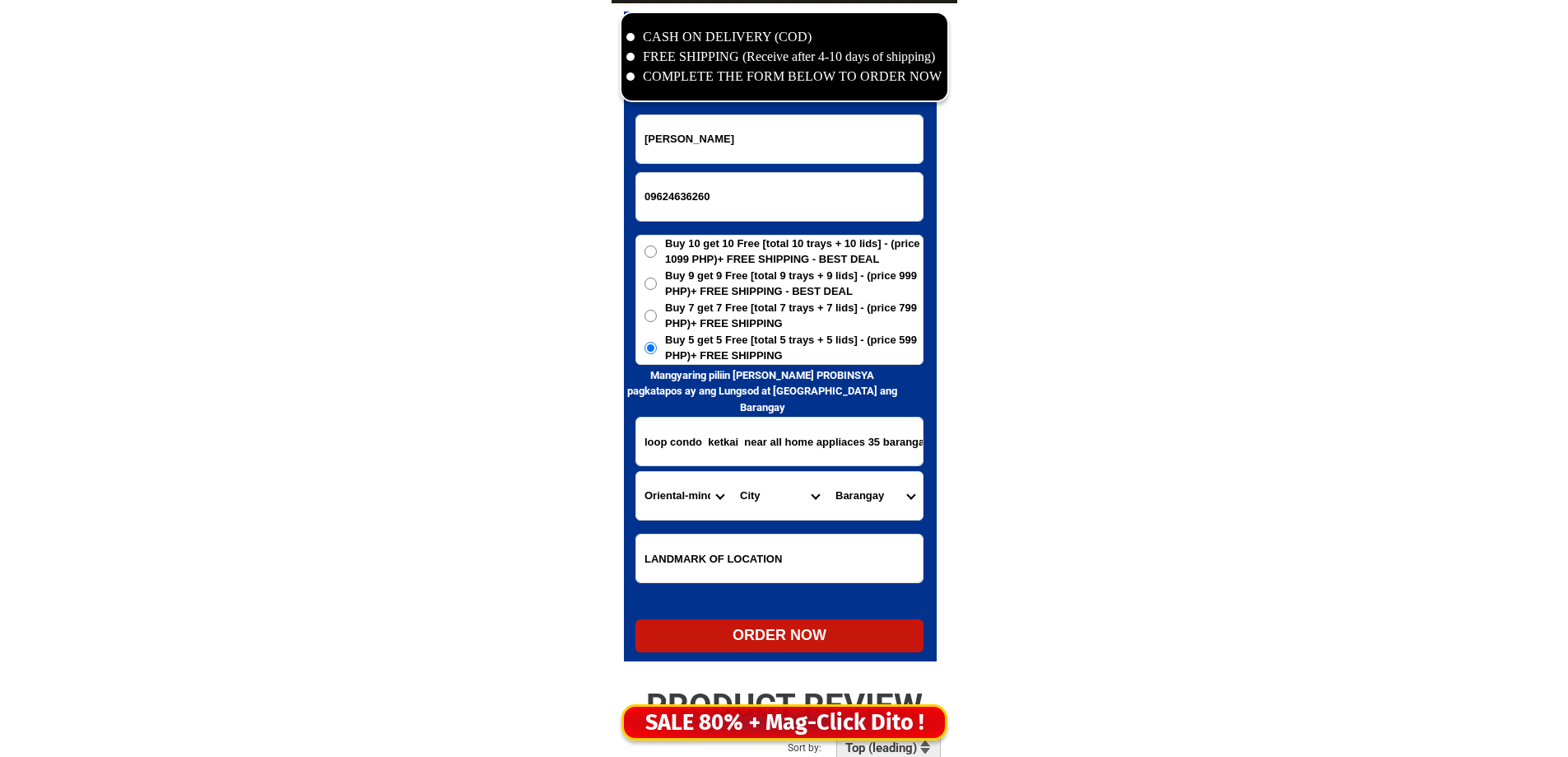
click at [780, 512] on select "City Baco Bansud Bongabong [GEOGRAPHIC_DATA] [GEOGRAPHIC_DATA]-city [PERSON_NAM…" at bounding box center [779, 495] width 95 height 48
click at [750, 445] on input "loop condo ketkai near all home appliaces 35 barangay. orderĺ orieental" at bounding box center [780, 441] width 287 height 48
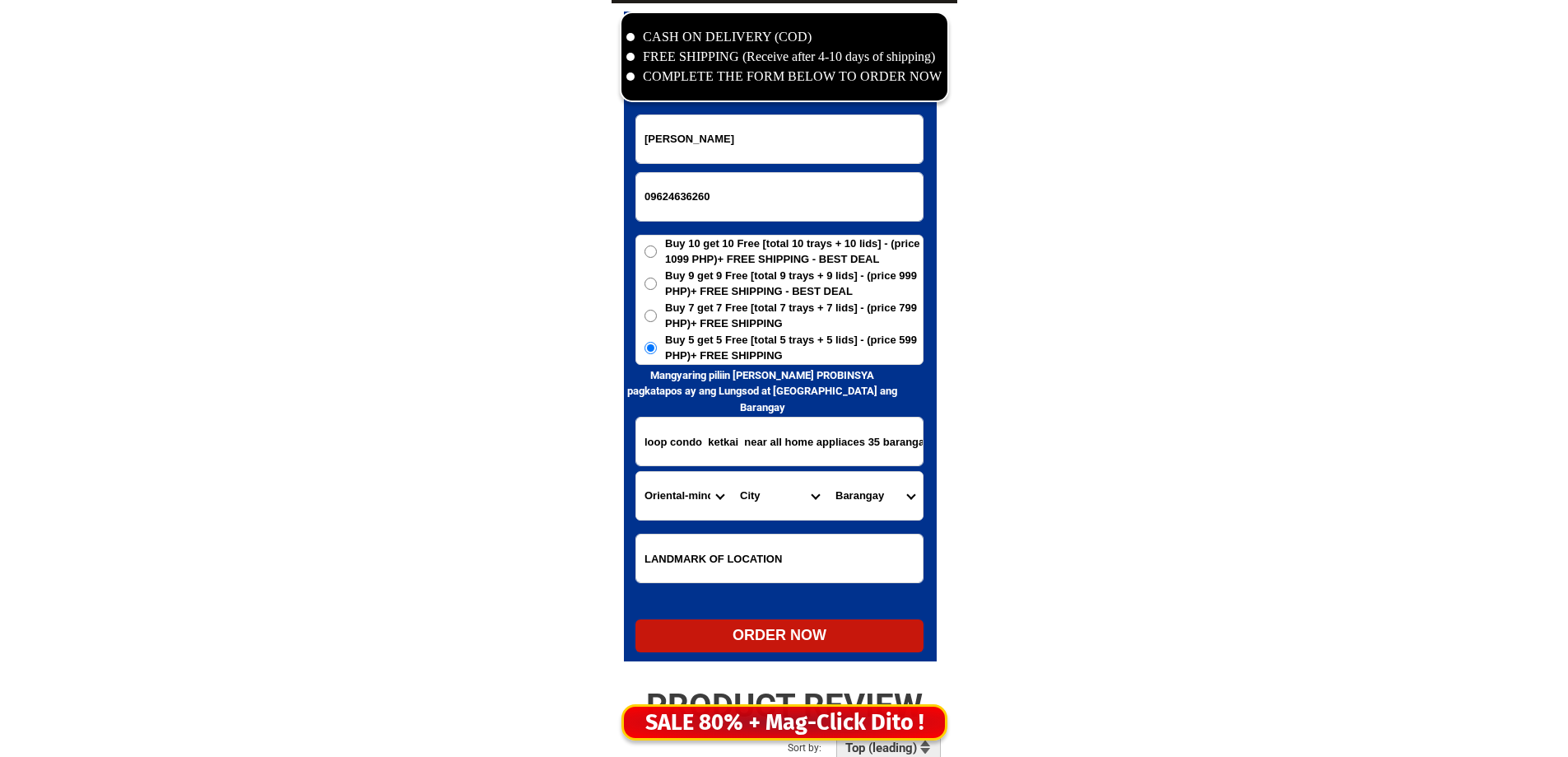
click at [750, 445] on input "loop condo ketkai near all home appliaces 35 barangay. orderĺ orieental" at bounding box center [780, 441] width 287 height 48
click at [699, 515] on select "Province [GEOGRAPHIC_DATA] [GEOGRAPHIC_DATA] [GEOGRAPHIC_DATA] [GEOGRAPHIC_DATA…" at bounding box center [683, 495] width 95 height 48
select select "63_386"
click at [636, 471] on select "Province [GEOGRAPHIC_DATA] [GEOGRAPHIC_DATA] [GEOGRAPHIC_DATA] [GEOGRAPHIC_DATA…" at bounding box center [683, 495] width 95 height 48
click at [800, 490] on select "City Alubijid [GEOGRAPHIC_DATA] [GEOGRAPHIC_DATA] [GEOGRAPHIC_DATA] [GEOGRAPHIC…" at bounding box center [779, 495] width 95 height 48
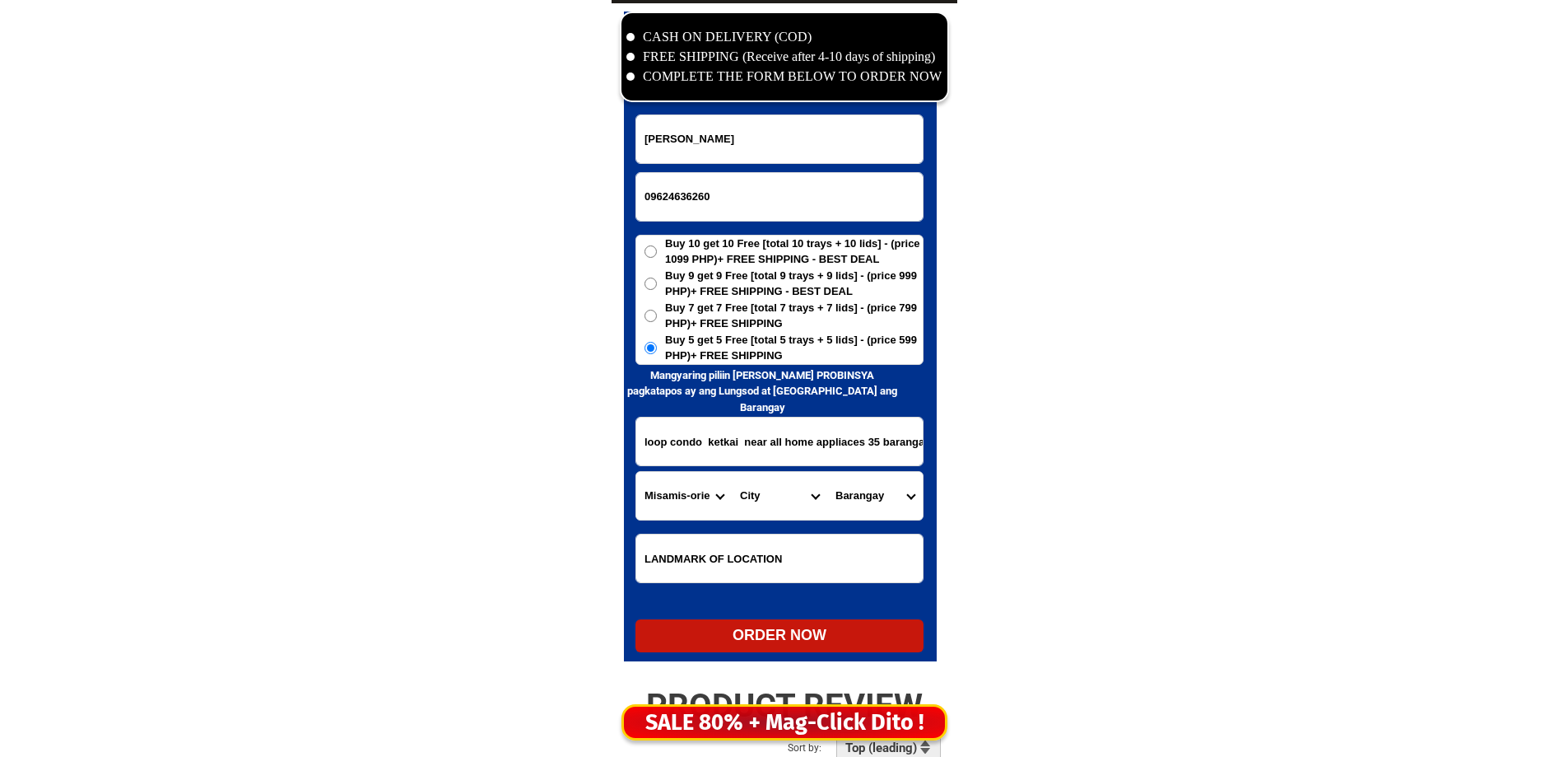
select select "63_386807"
click at [796, 492] on select "City Alubijid [GEOGRAPHIC_DATA] [GEOGRAPHIC_DATA] [GEOGRAPHIC_DATA] [GEOGRAPHIC…" at bounding box center [779, 495] width 95 height 48
click at [901, 491] on select "Barangay Agusan Baikingon [GEOGRAPHIC_DATA] Balulang Barangay 1 (pob.) Barangay…" at bounding box center [875, 495] width 95 height 48
select select "63_3868074950"
click at [828, 471] on select "Barangay Agusan Baikingon [GEOGRAPHIC_DATA] Balulang Barangay 1 (pob.) Barangay…" at bounding box center [875, 495] width 95 height 48
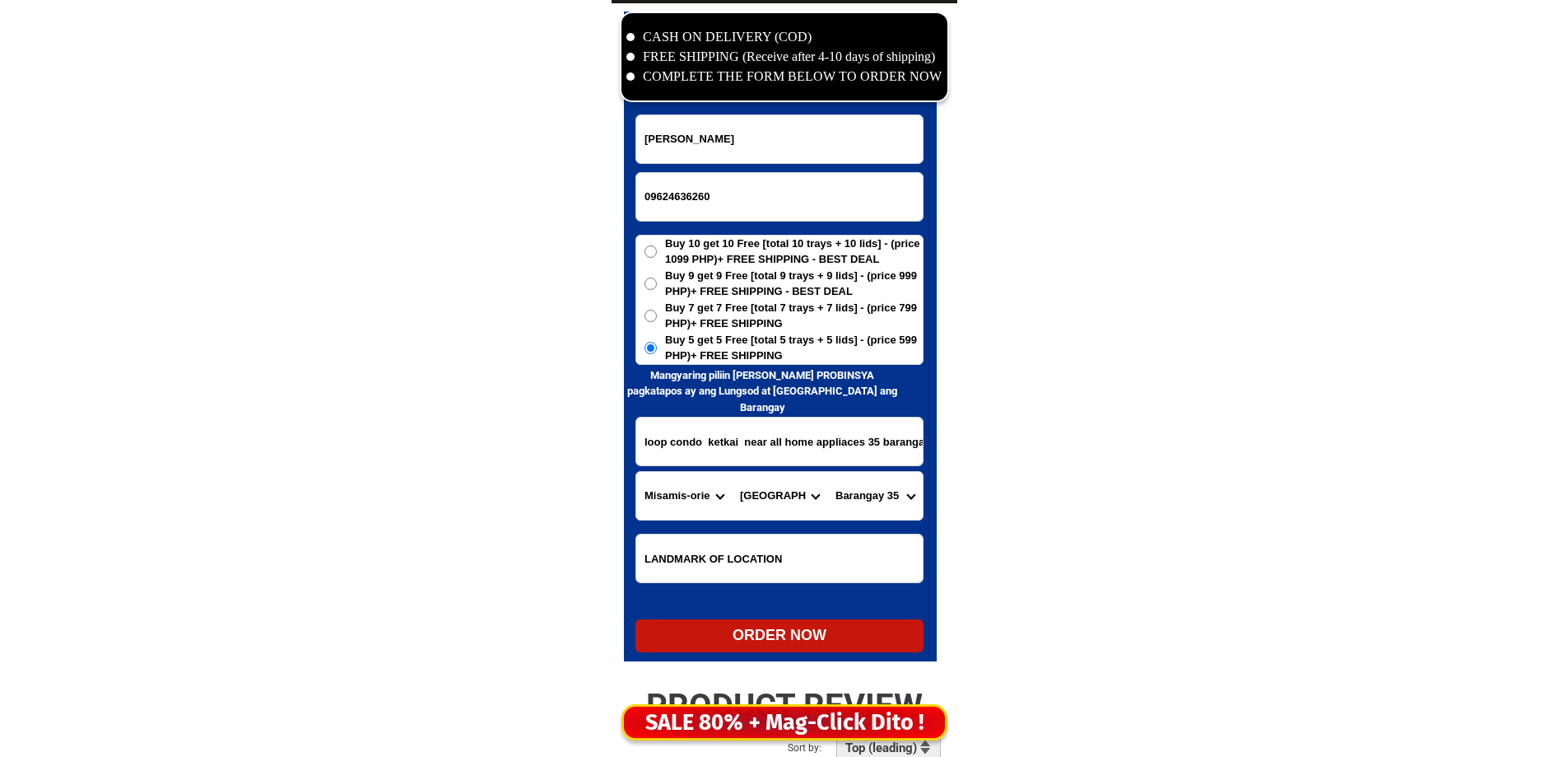
click at [818, 443] on input "loop condo ketkai near all home appliaces 35 barangay. orderĺ orieental" at bounding box center [780, 441] width 287 height 48
drag, startPoint x: 818, startPoint y: 443, endPoint x: 1042, endPoint y: 443, distance: 224.0
click at [792, 647] on div "ORDER NOW" at bounding box center [779, 636] width 288 height 33
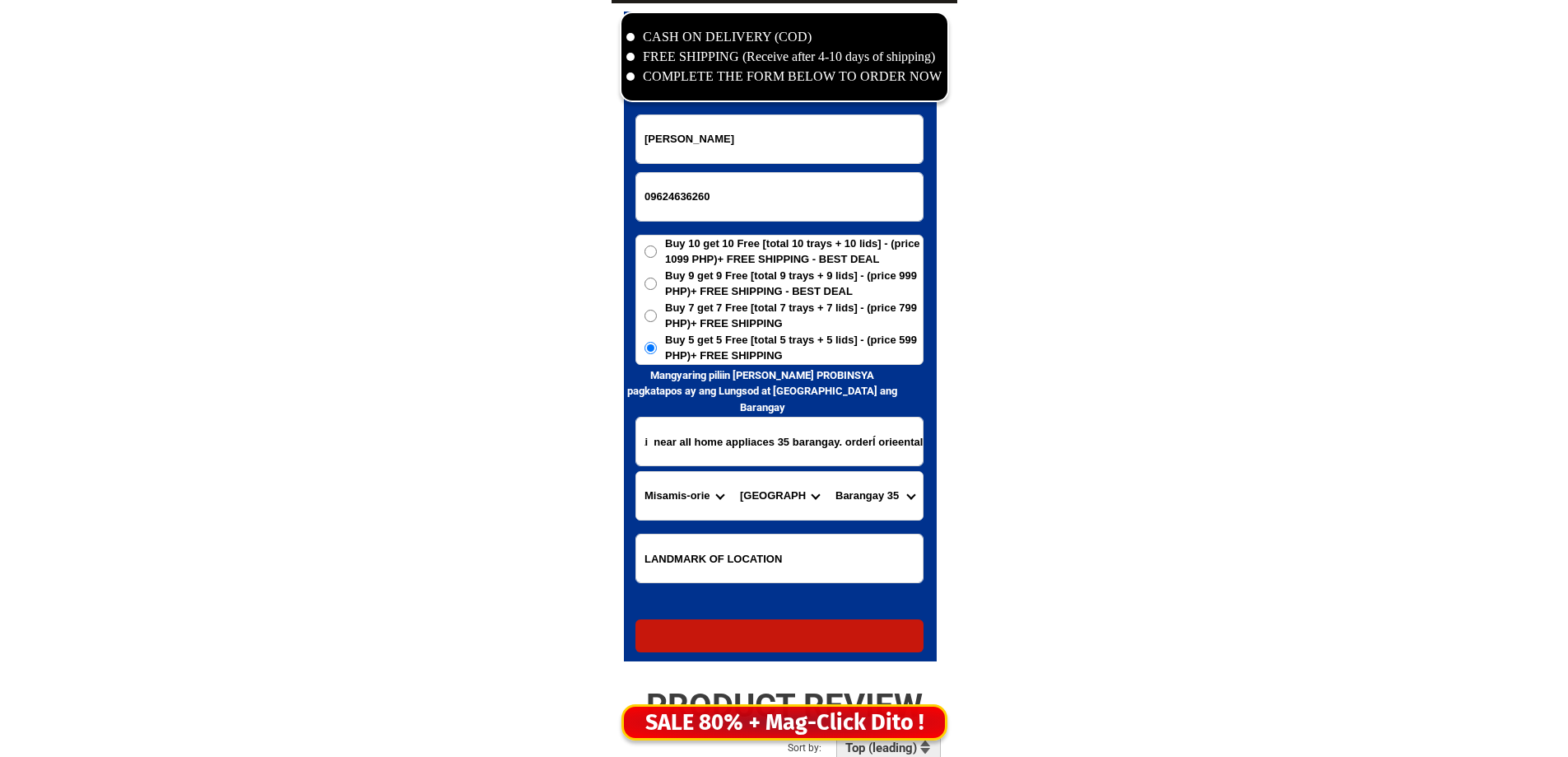
type input "09624636260"
radio input "true"
